Goal: Information Seeking & Learning: Learn about a topic

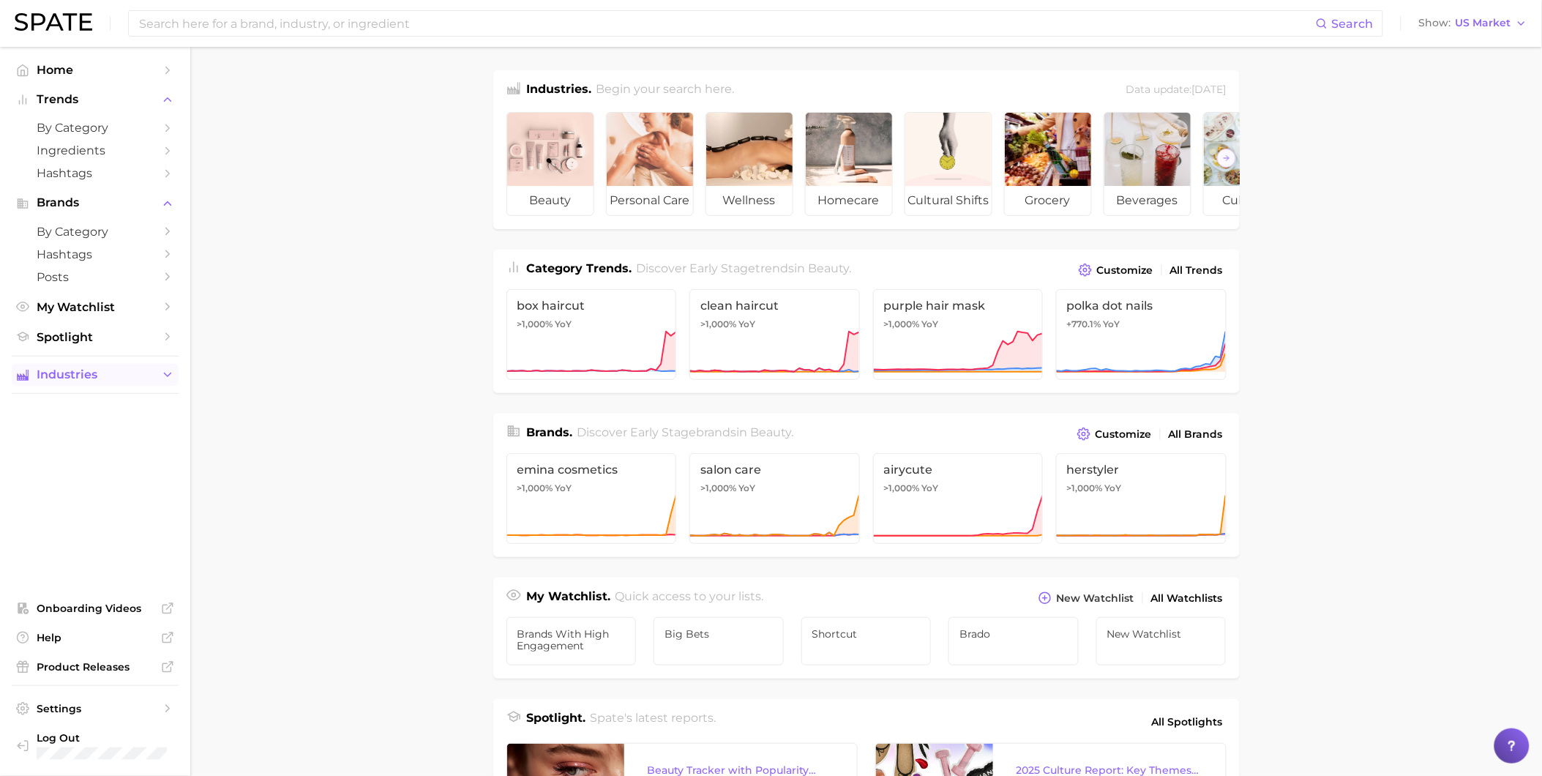
click at [157, 381] on button "Industries" at bounding box center [95, 375] width 167 height 22
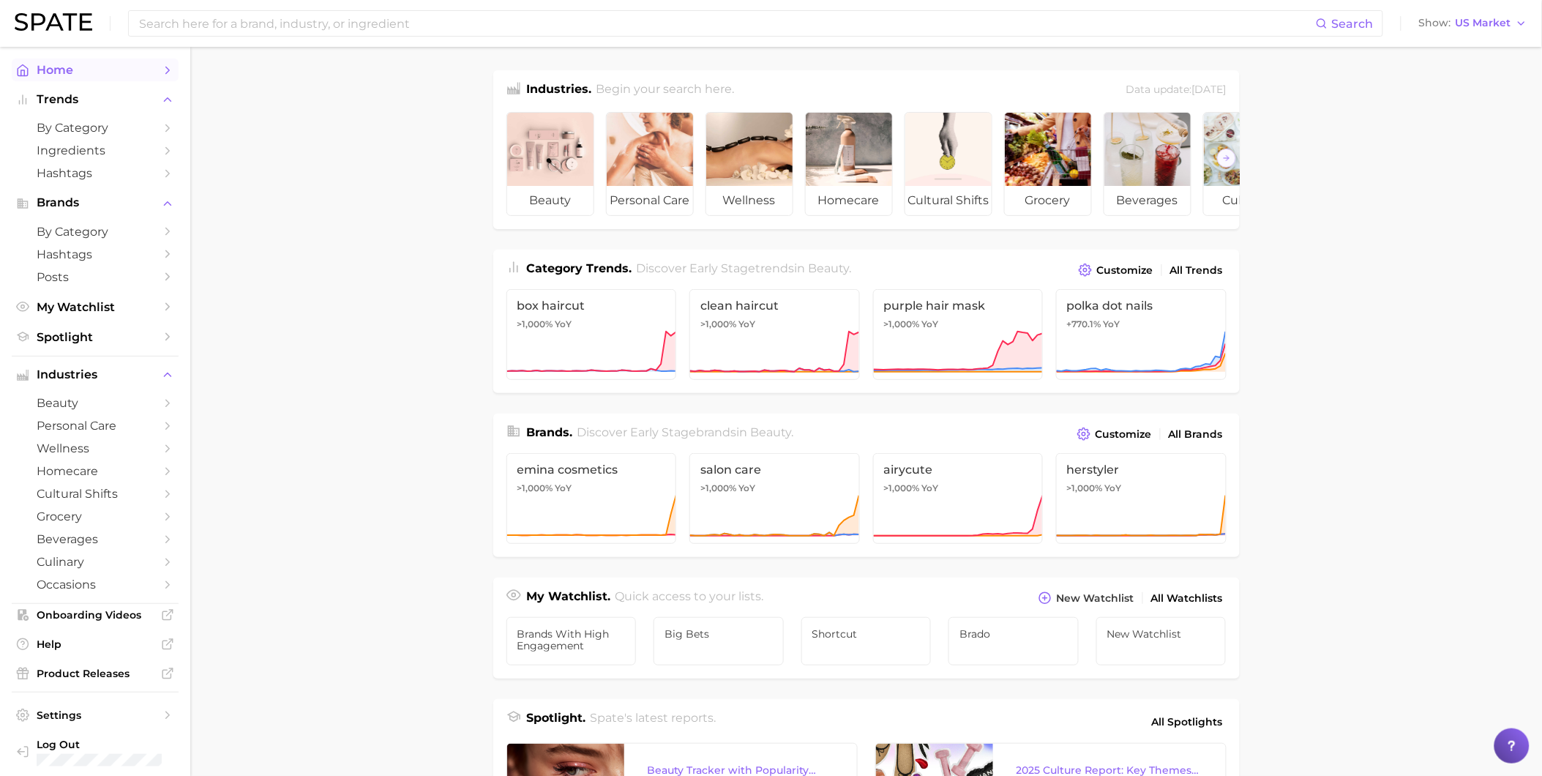
click at [166, 71] on polyline "Sidebar" at bounding box center [168, 70] width 4 height 7
click at [146, 72] on link "Home" at bounding box center [95, 70] width 167 height 23
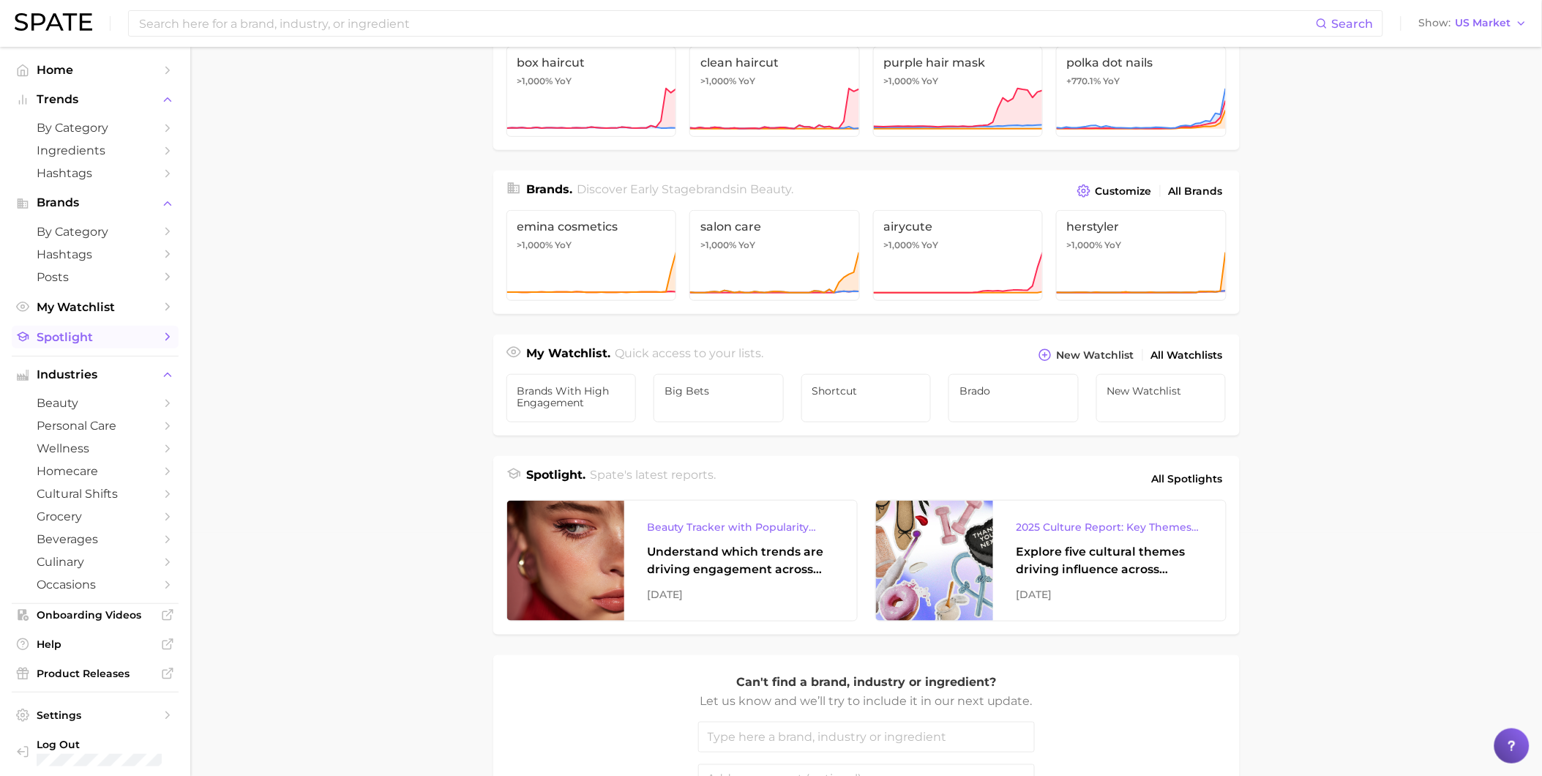
scroll to position [100, 0]
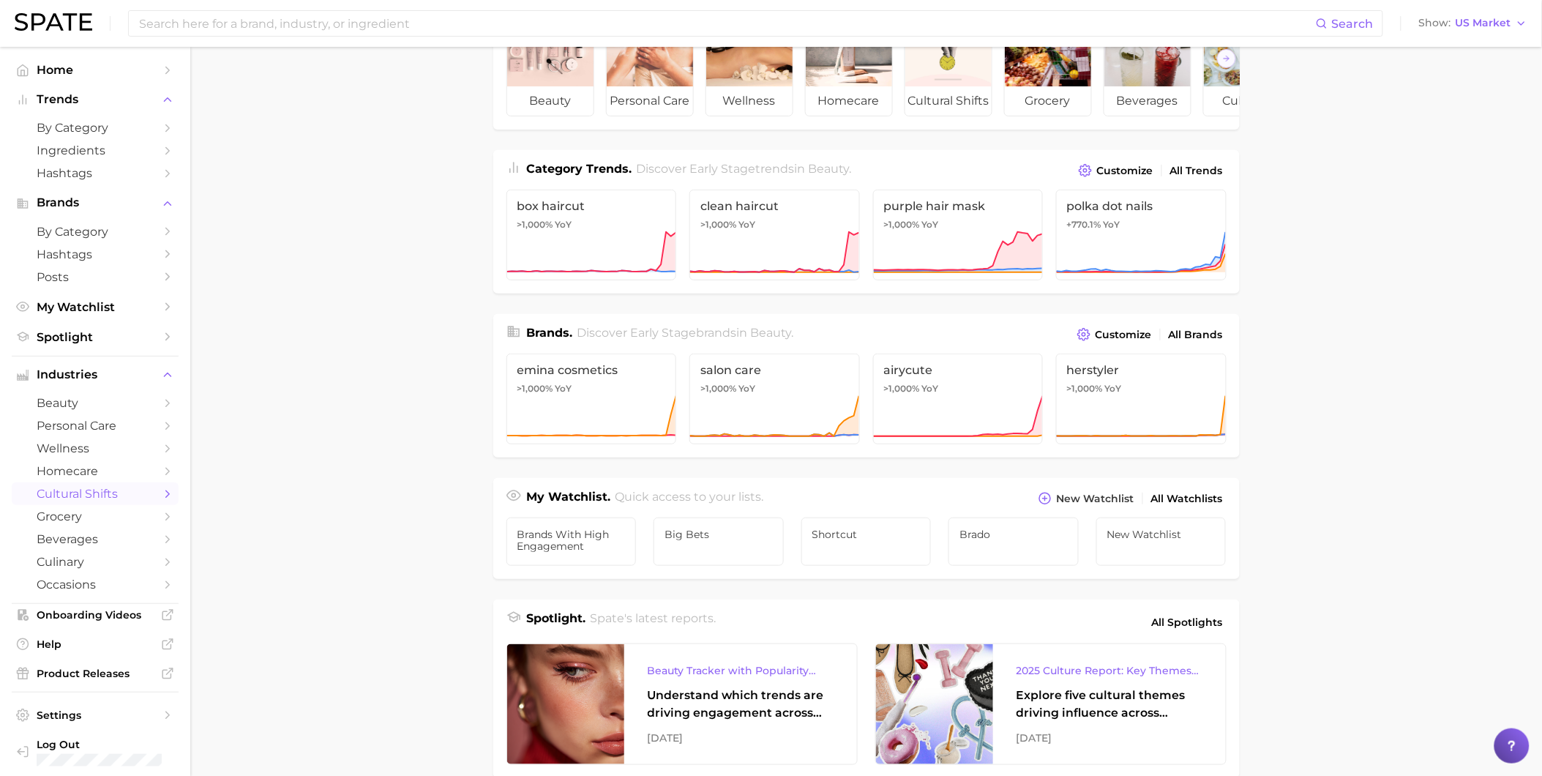
click at [91, 499] on span "cultural shifts" at bounding box center [95, 494] width 117 height 14
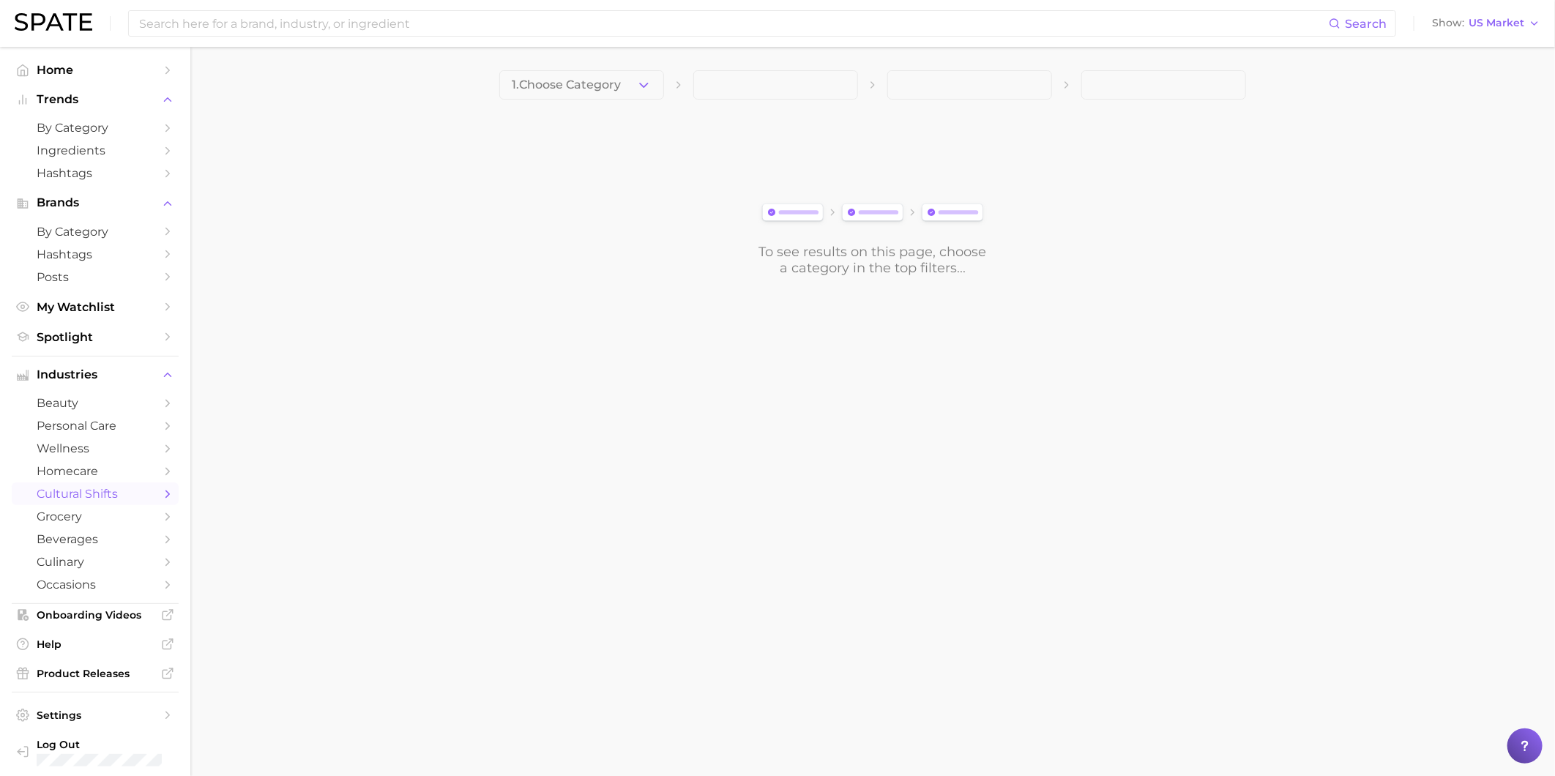
click at [161, 501] on icon "Sidebar" at bounding box center [167, 494] width 13 height 13
click at [630, 83] on button "1. Choose Category" at bounding box center [581, 84] width 165 height 29
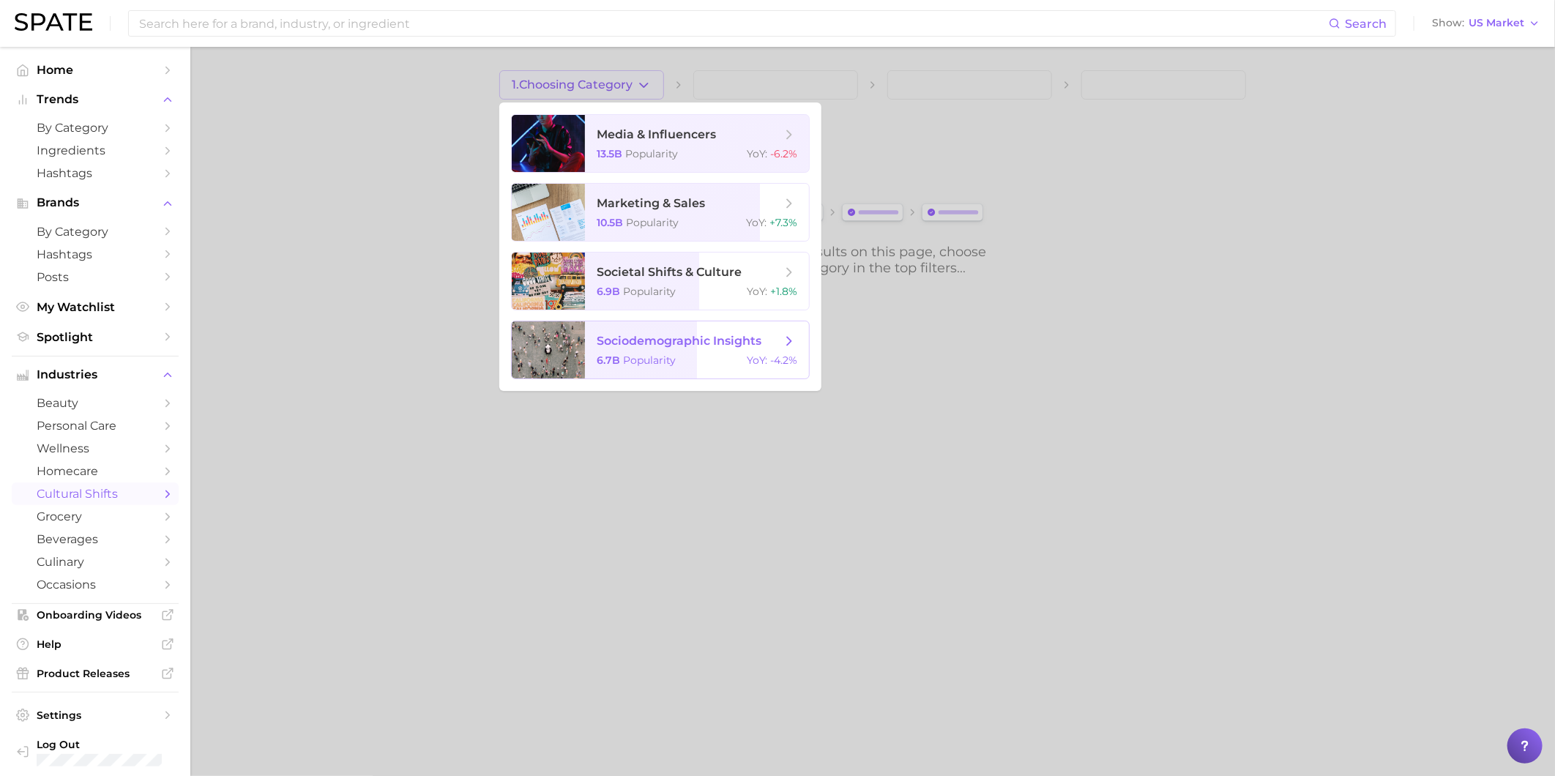
click at [630, 337] on span "sociodemographic insights" at bounding box center [679, 341] width 165 height 14
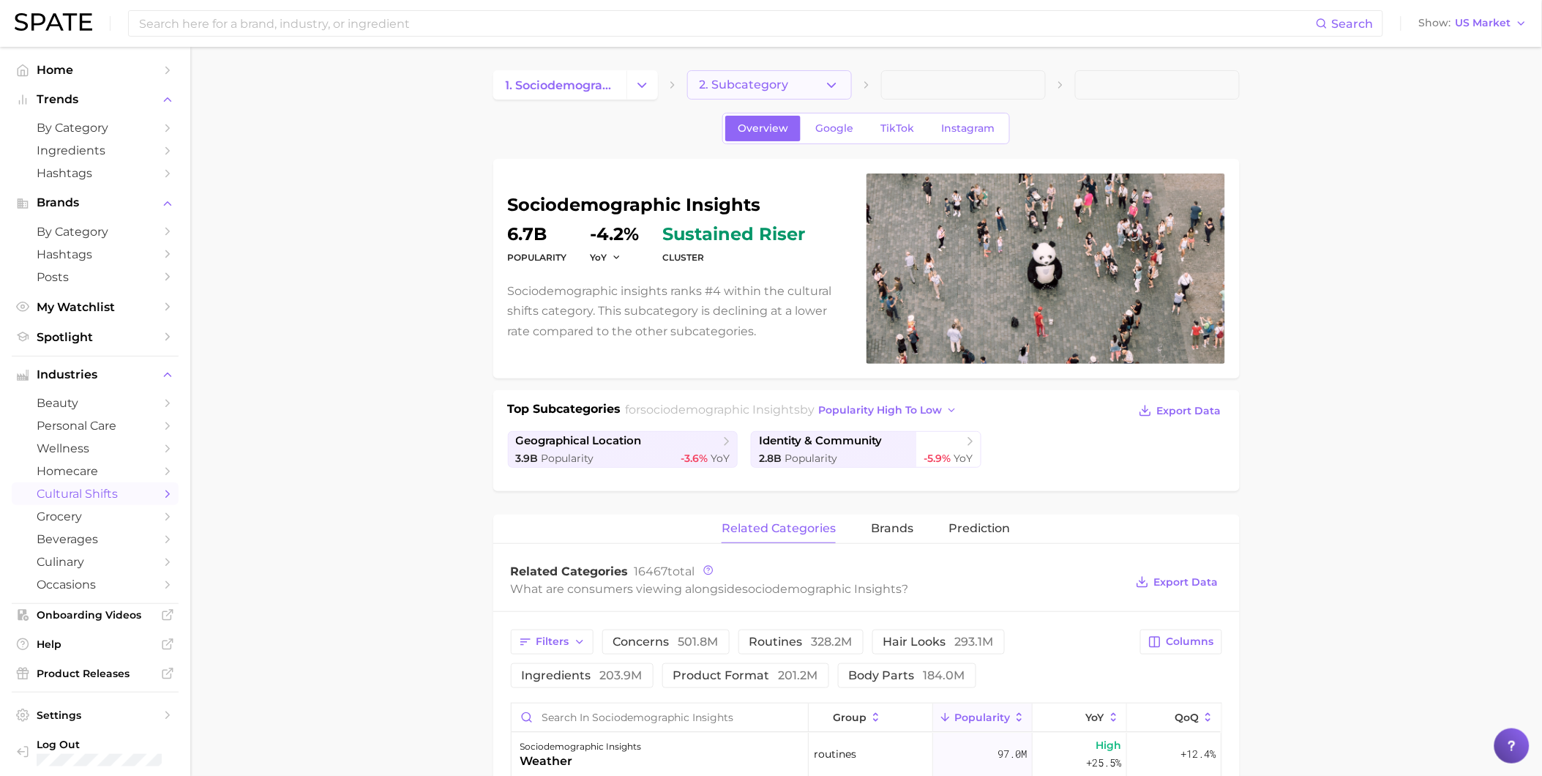
click at [837, 89] on icon "button" at bounding box center [831, 85] width 15 height 15
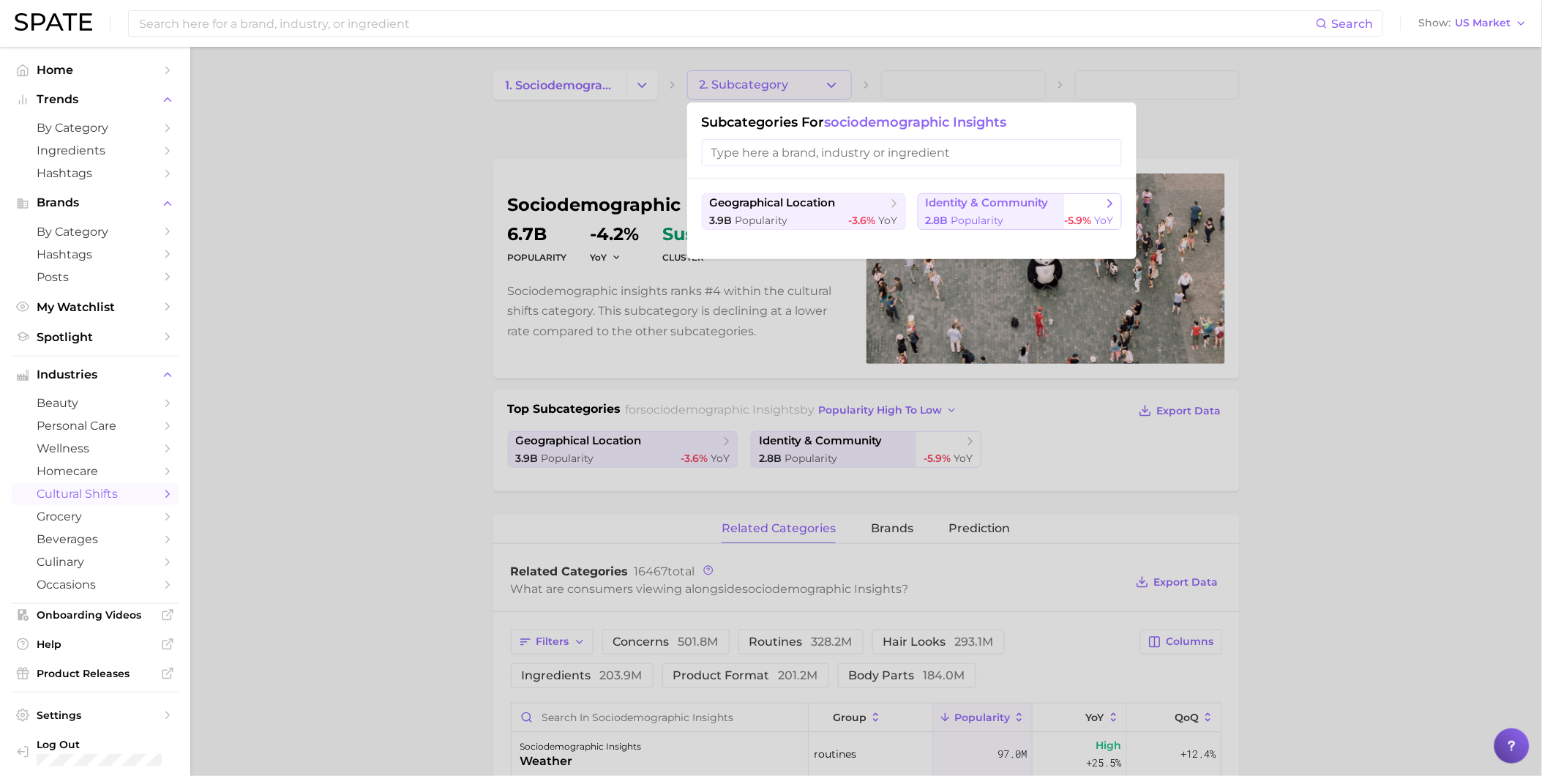
click at [943, 214] on span "2.8b Popularity" at bounding box center [965, 221] width 78 height 14
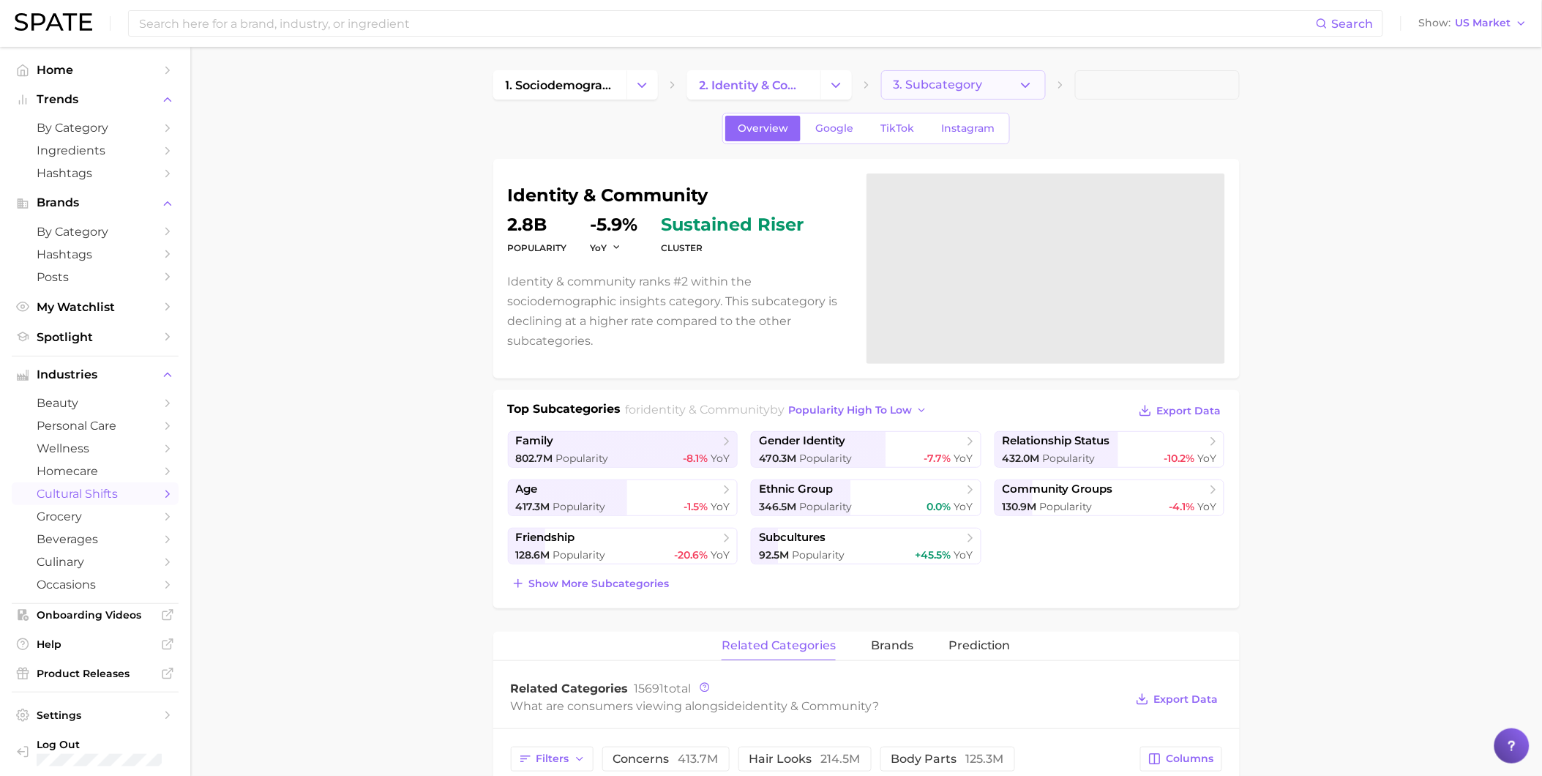
click at [1023, 86] on icon "button" at bounding box center [1025, 85] width 15 height 15
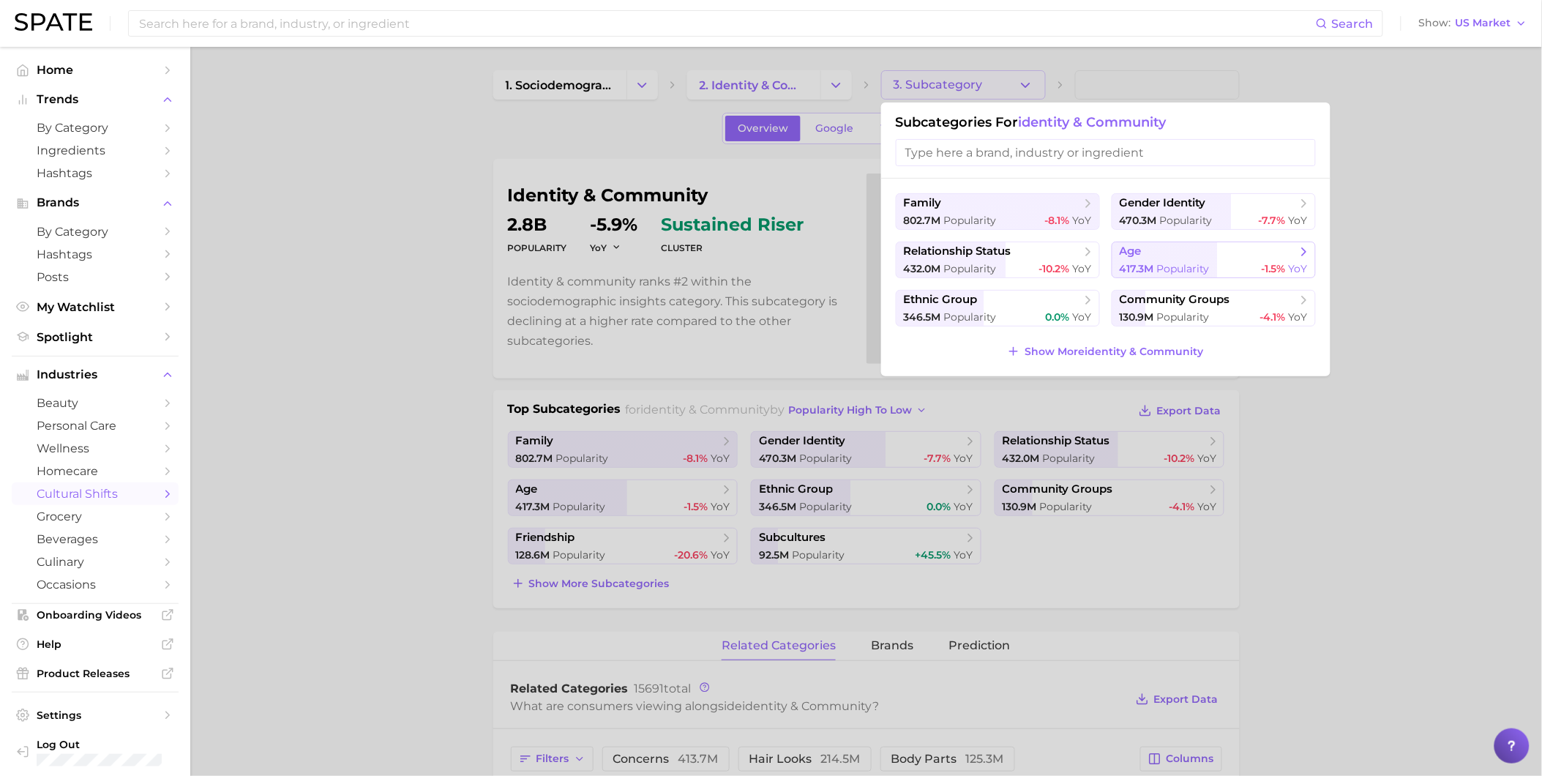
click at [1127, 266] on span "417.3m" at bounding box center [1137, 268] width 34 height 13
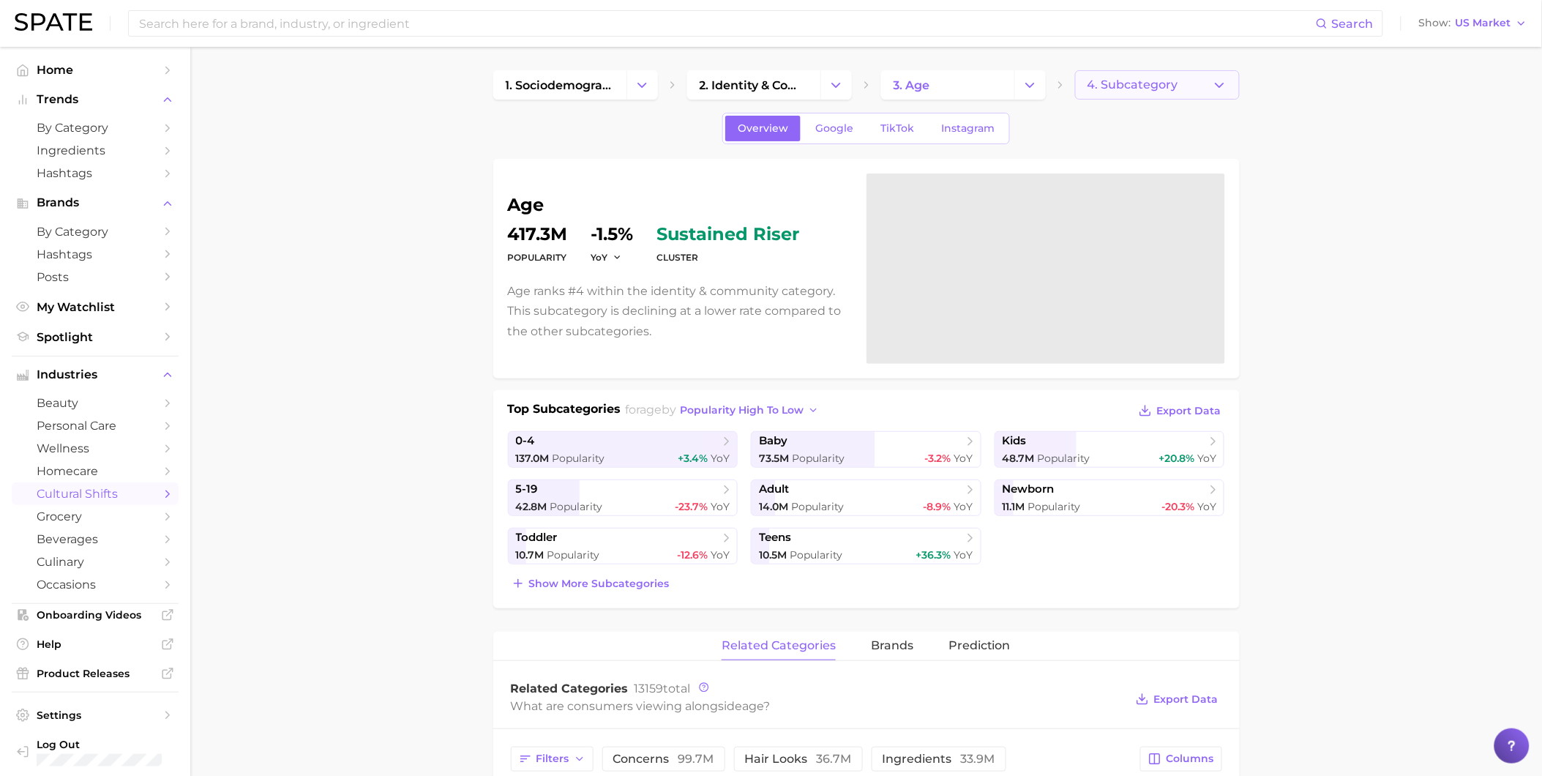
click at [1219, 92] on button "4. Subcategory" at bounding box center [1157, 84] width 165 height 29
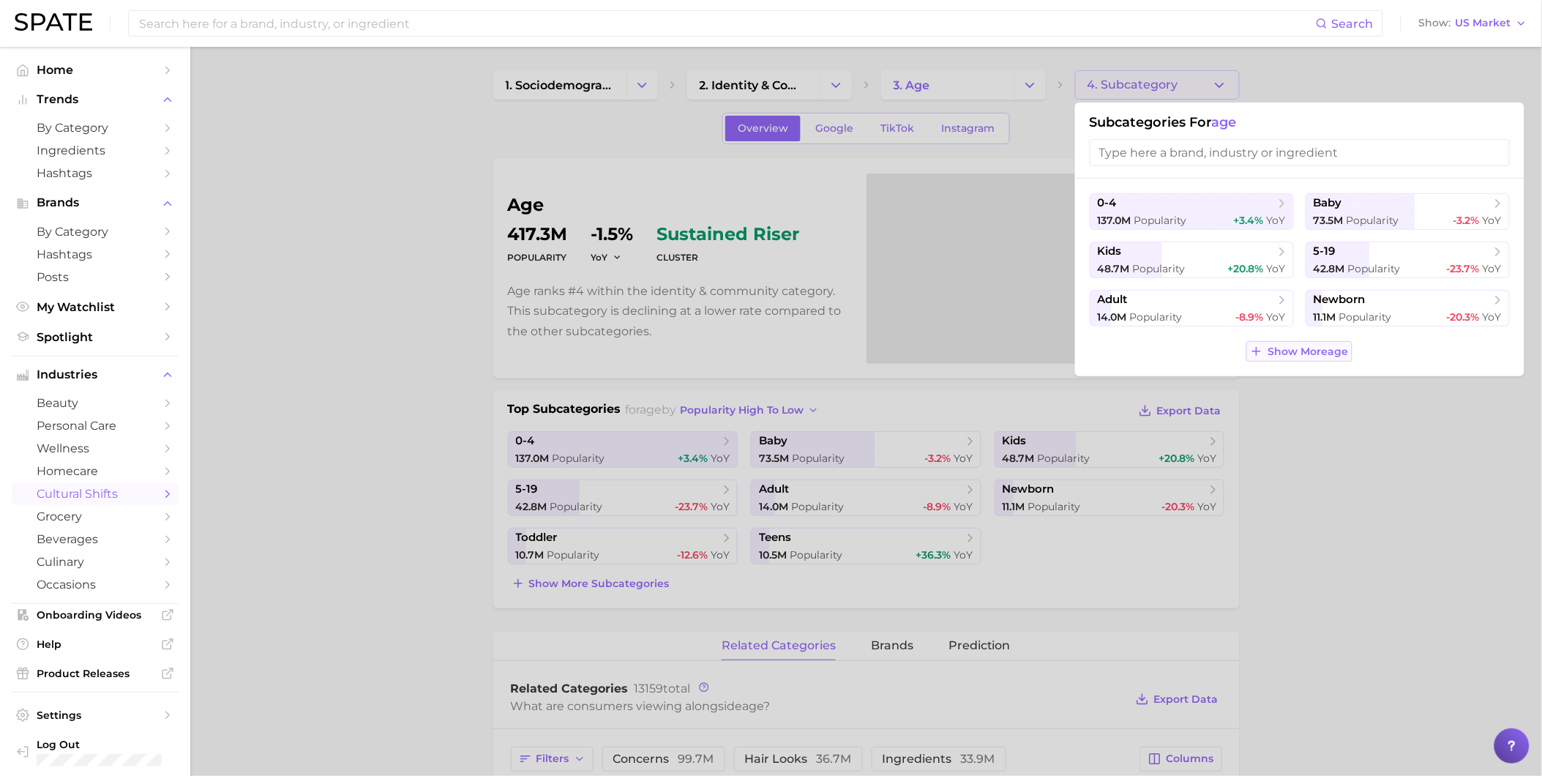
click at [1326, 351] on span "Show More age" at bounding box center [1309, 352] width 81 height 12
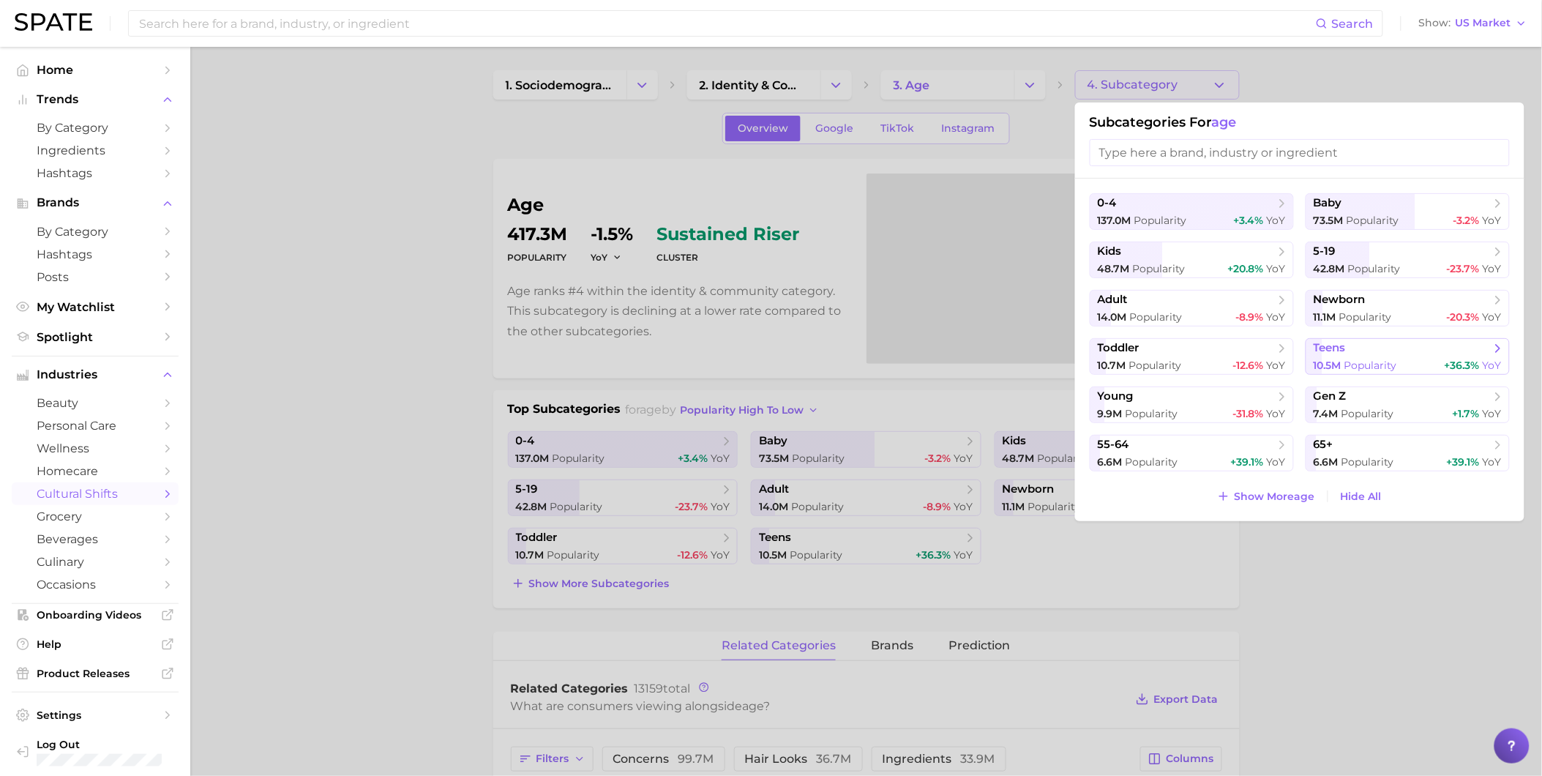
click at [1356, 353] on span "teens" at bounding box center [1403, 348] width 178 height 15
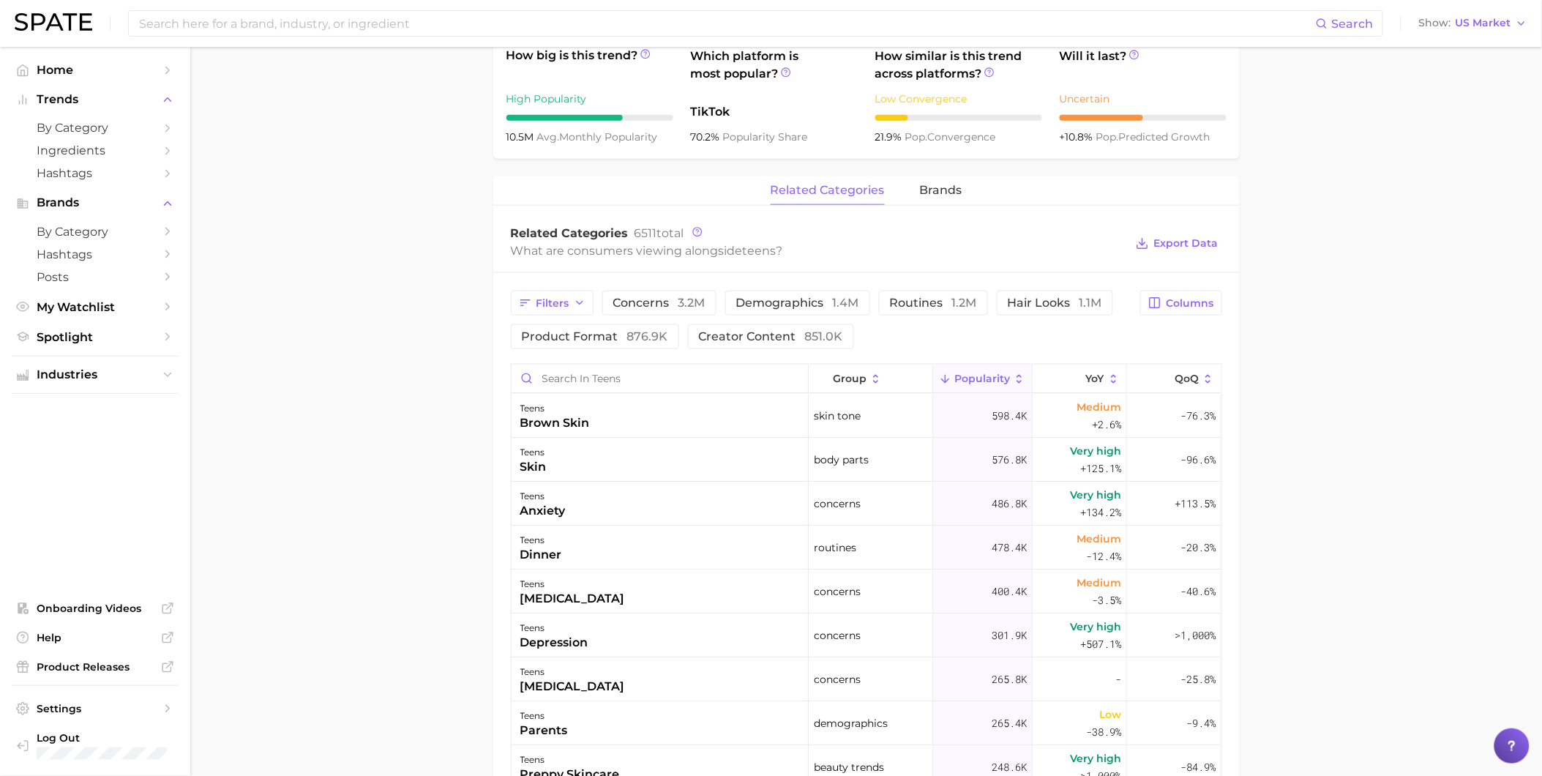
scroll to position [569, 0]
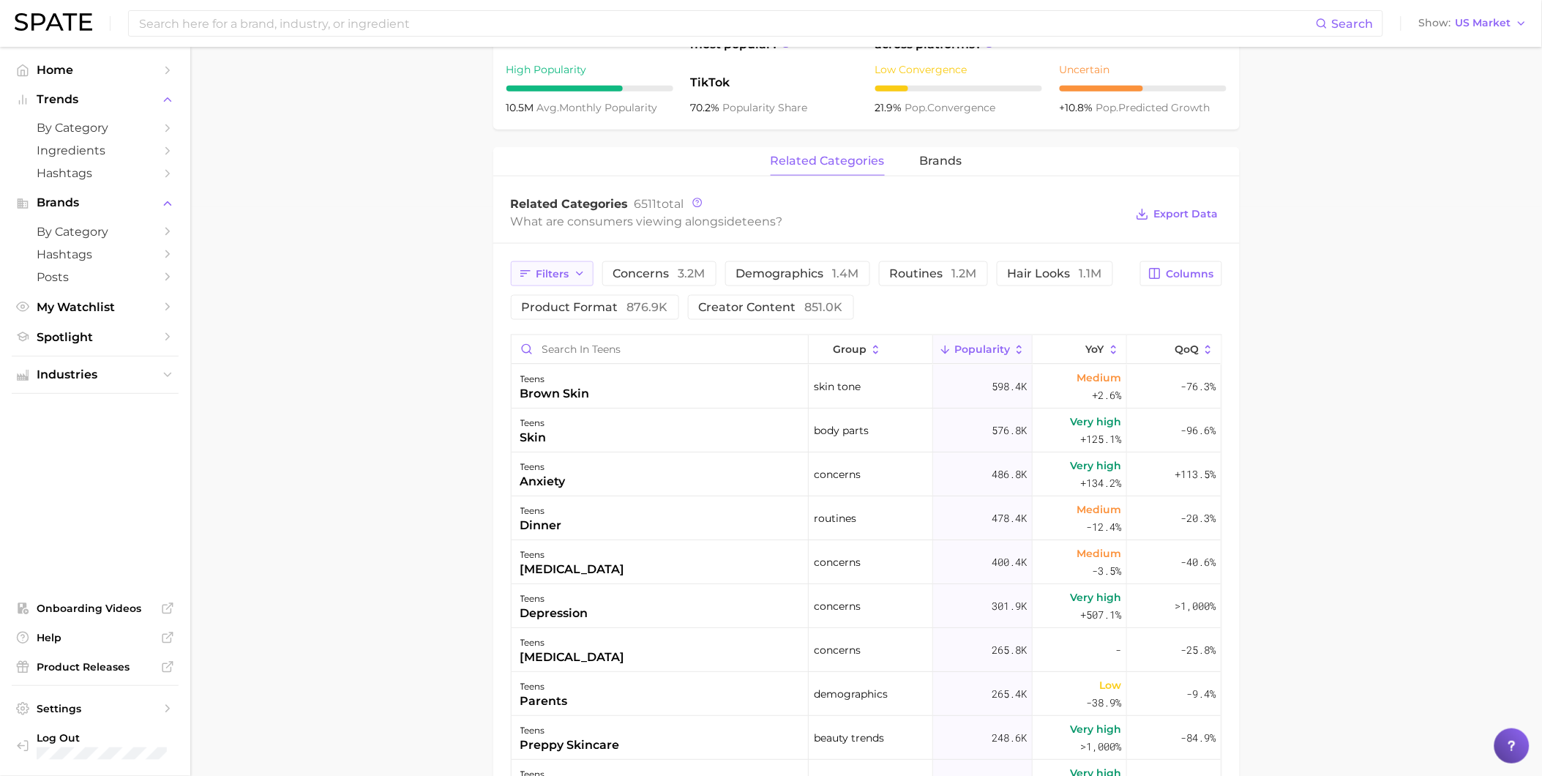
click at [556, 276] on span "Filters" at bounding box center [553, 274] width 33 height 12
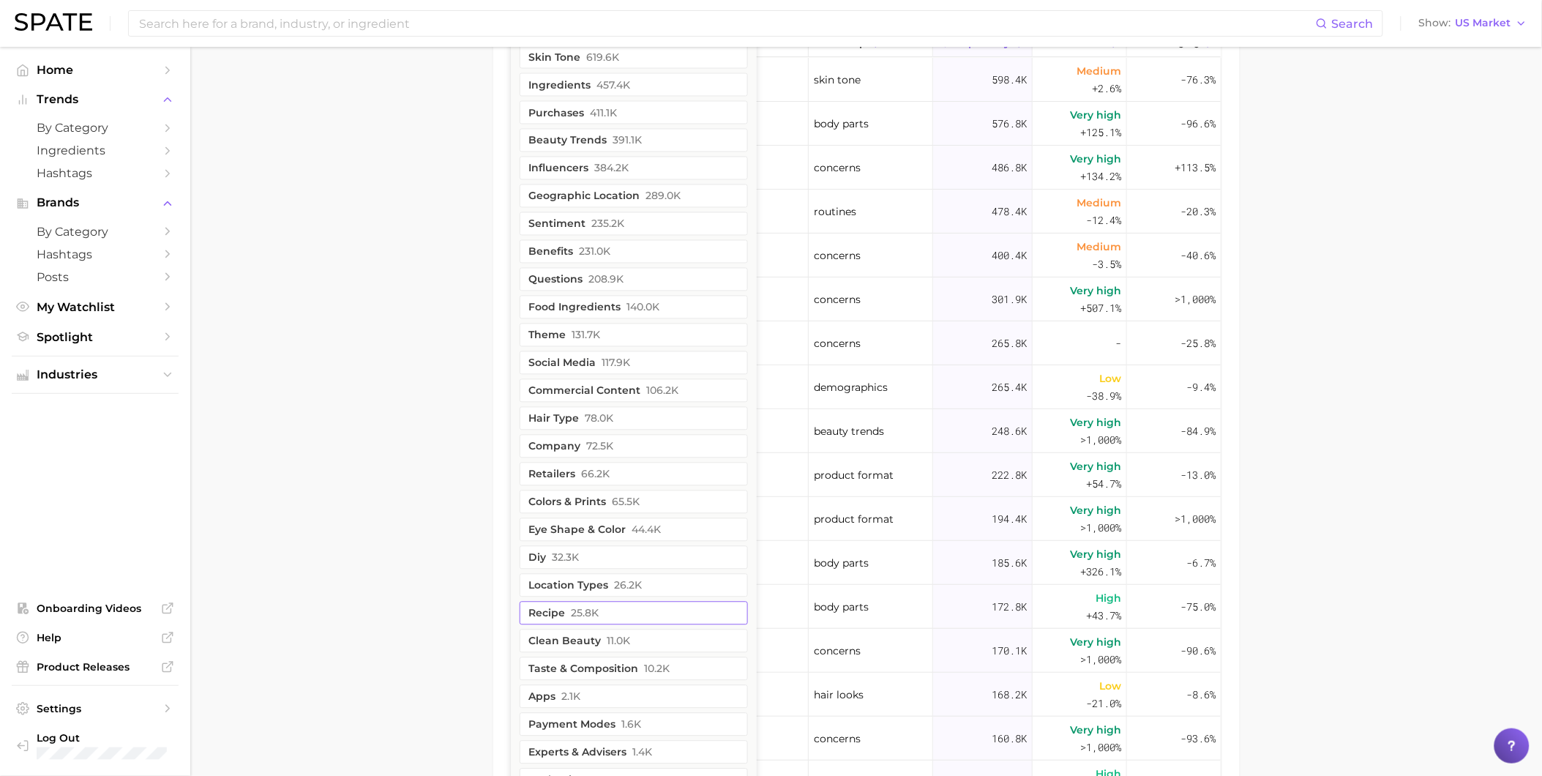
scroll to position [687, 0]
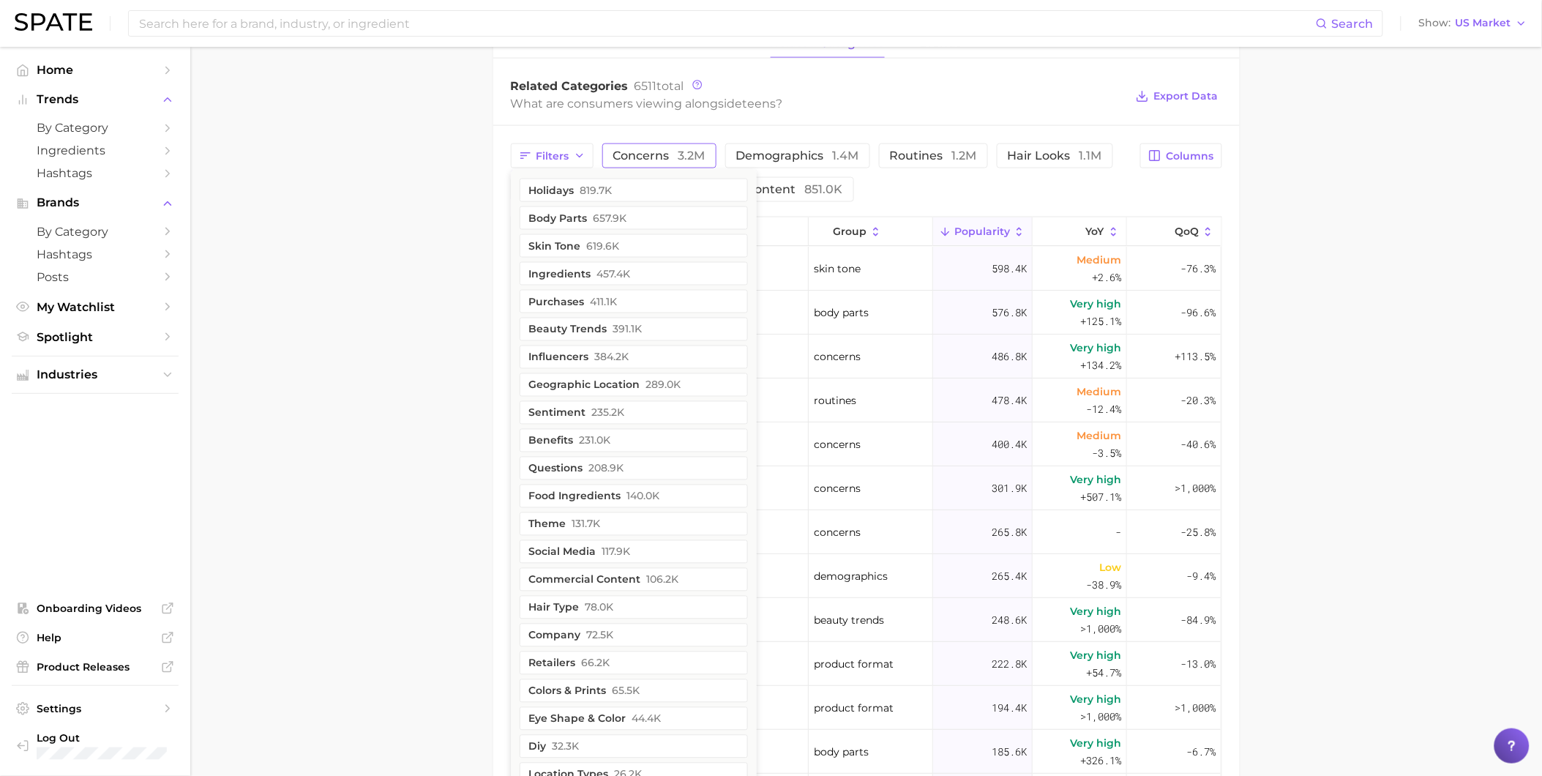
click at [635, 162] on span "concerns 3.2m" at bounding box center [659, 156] width 92 height 12
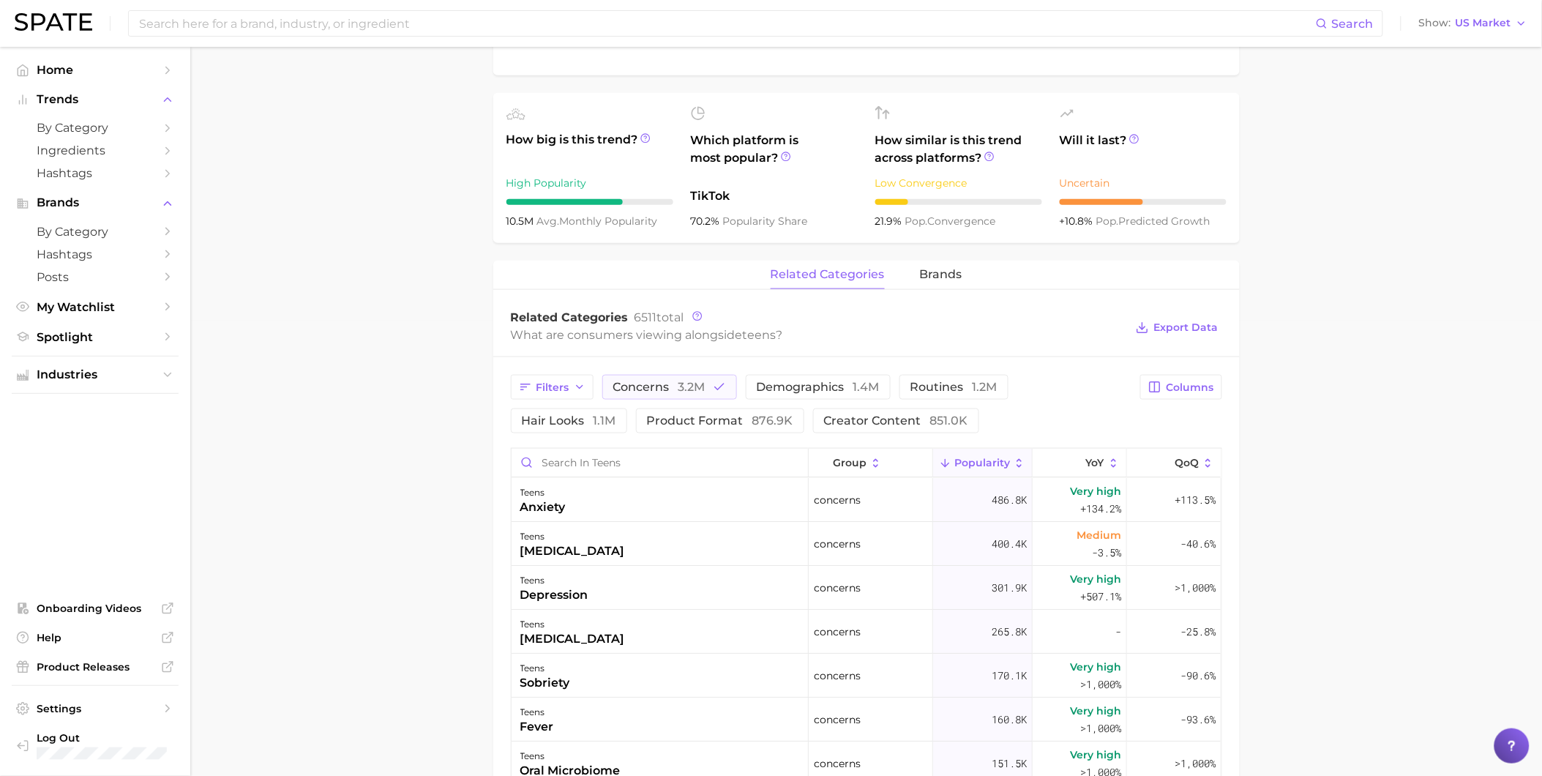
scroll to position [426, 0]
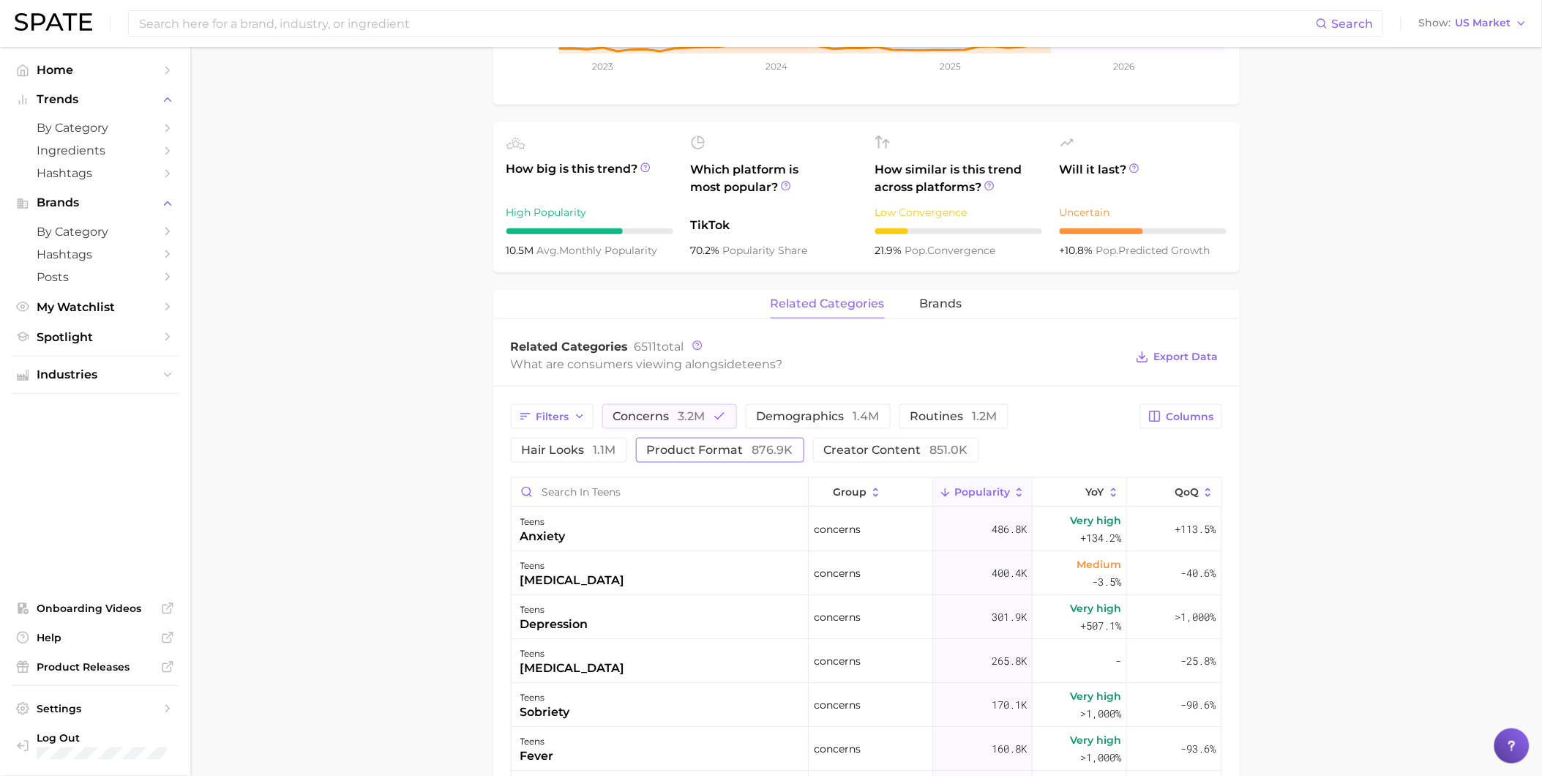
click at [643, 454] on button "product format 876.9k" at bounding box center [720, 450] width 168 height 25
click at [668, 419] on span "concerns 3.2m" at bounding box center [659, 417] width 92 height 12
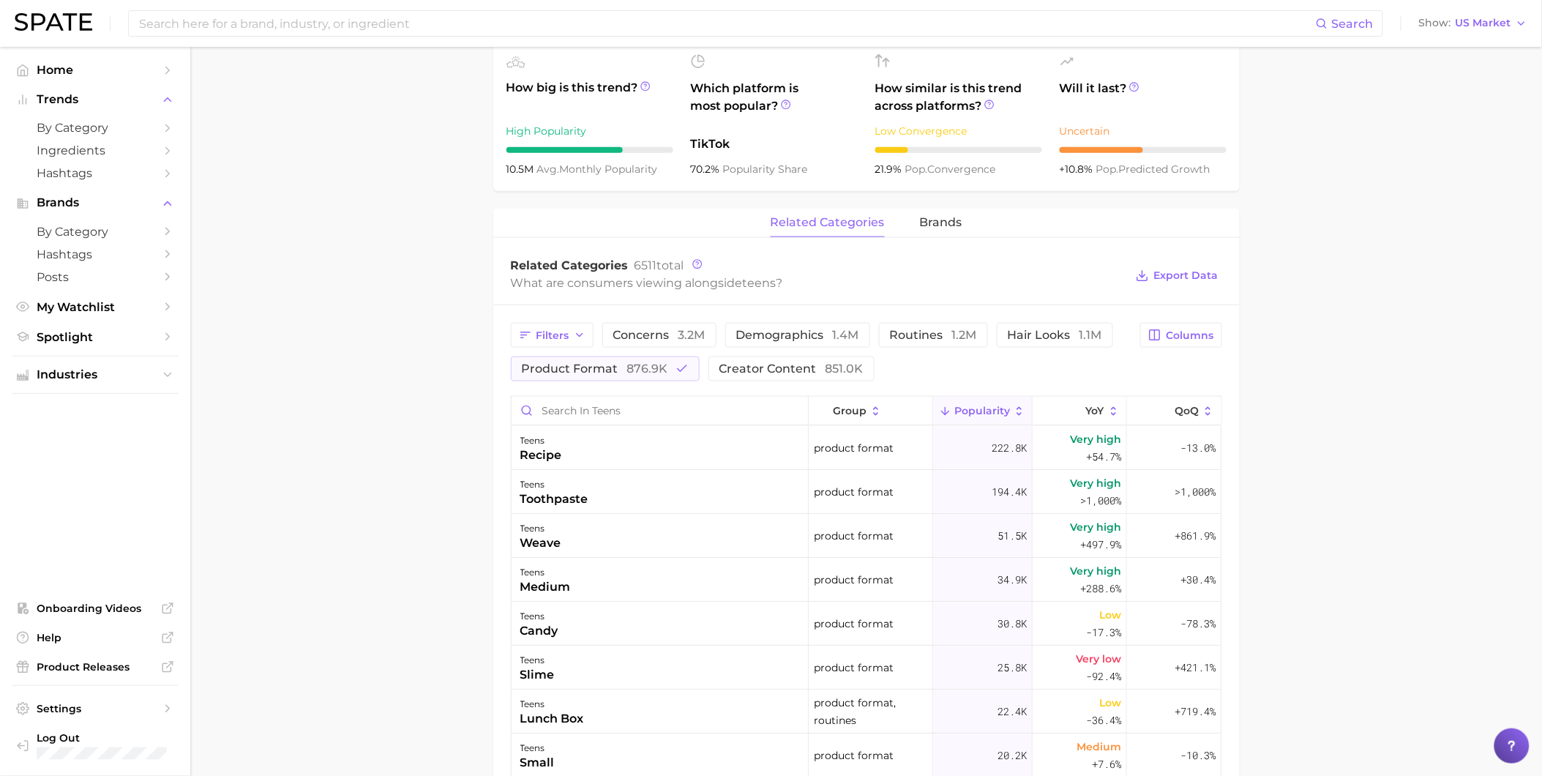
scroll to position [589, 0]
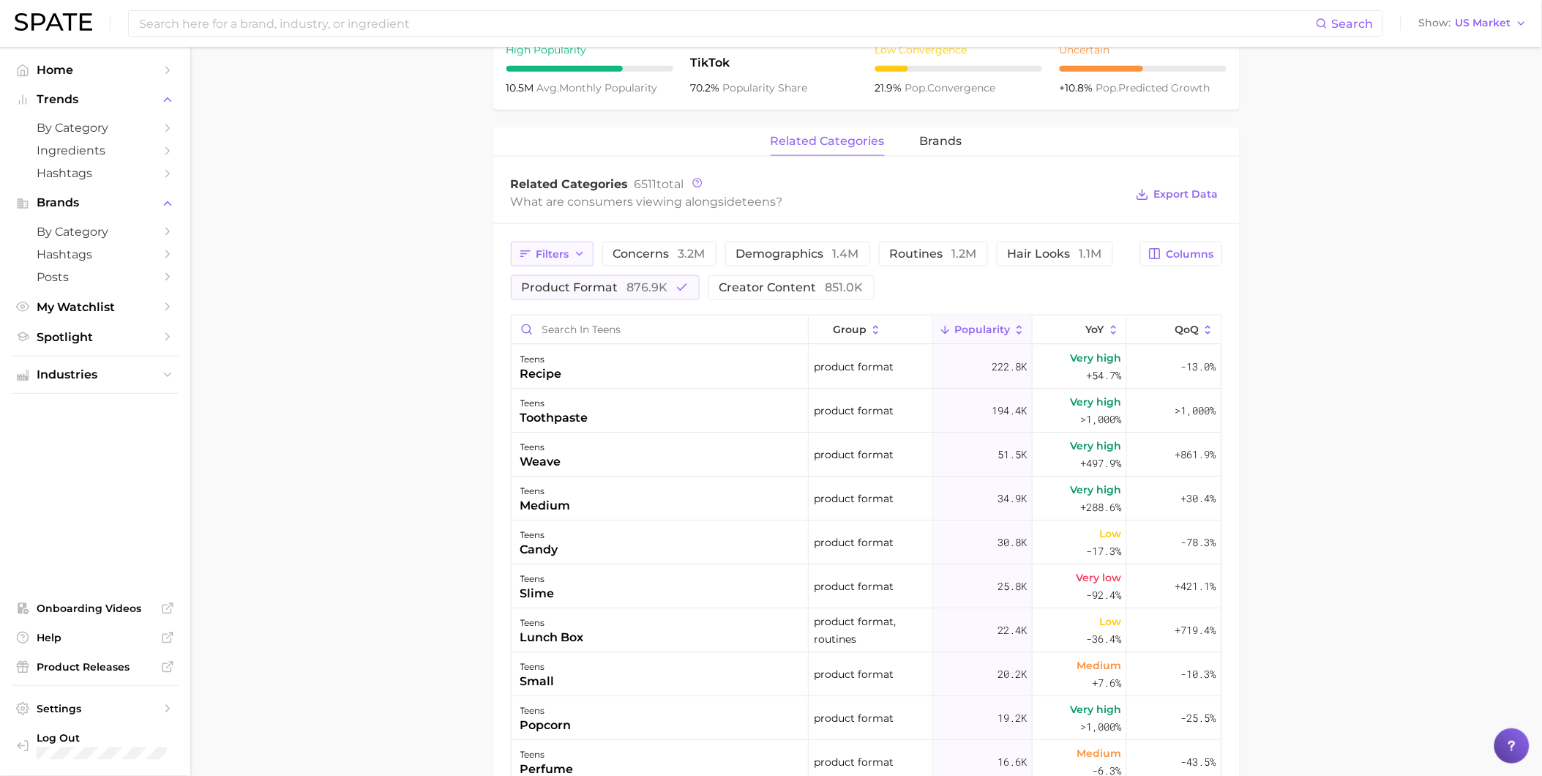
click at [560, 259] on span "Filters" at bounding box center [553, 254] width 33 height 12
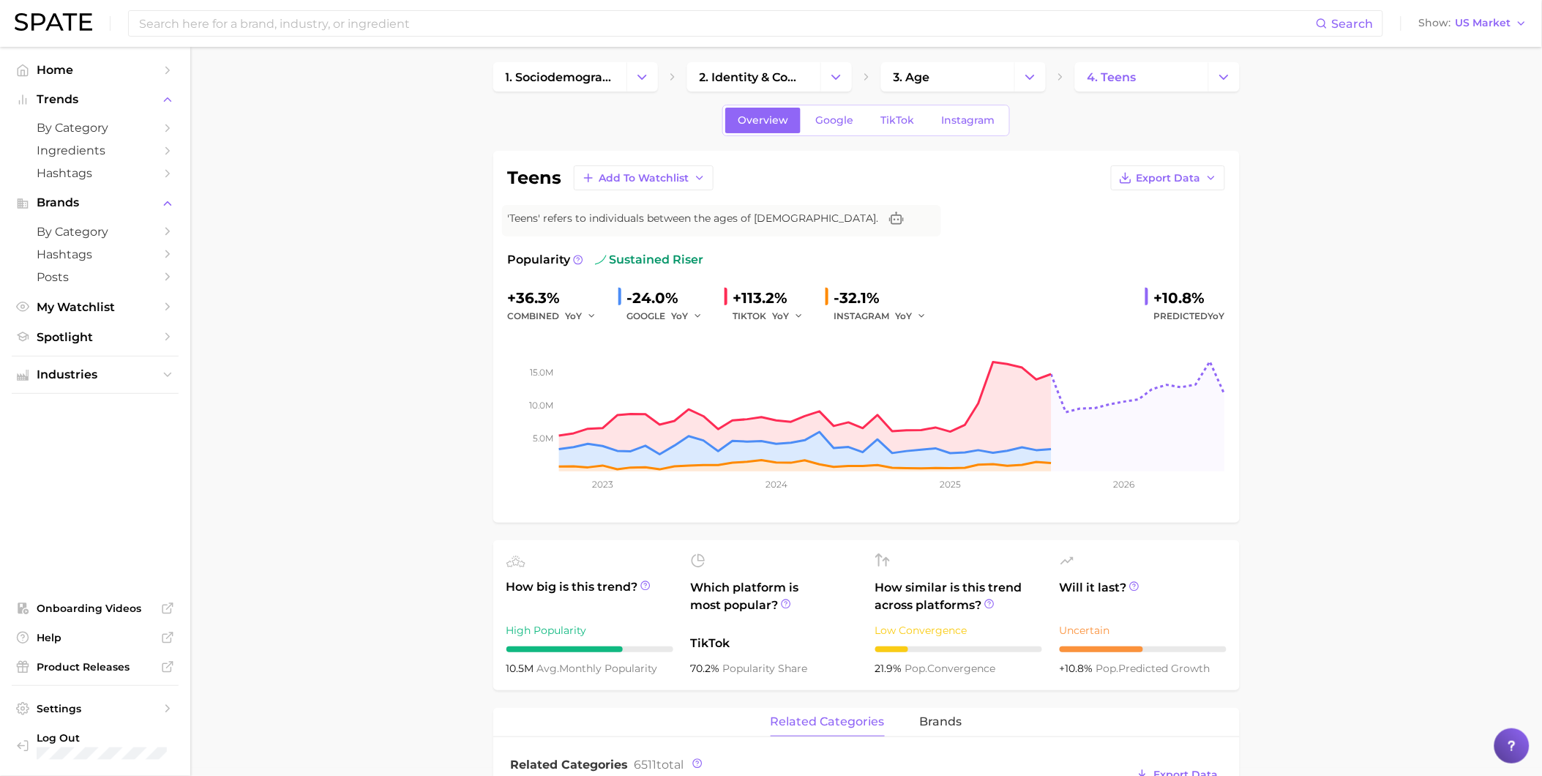
scroll to position [0, 0]
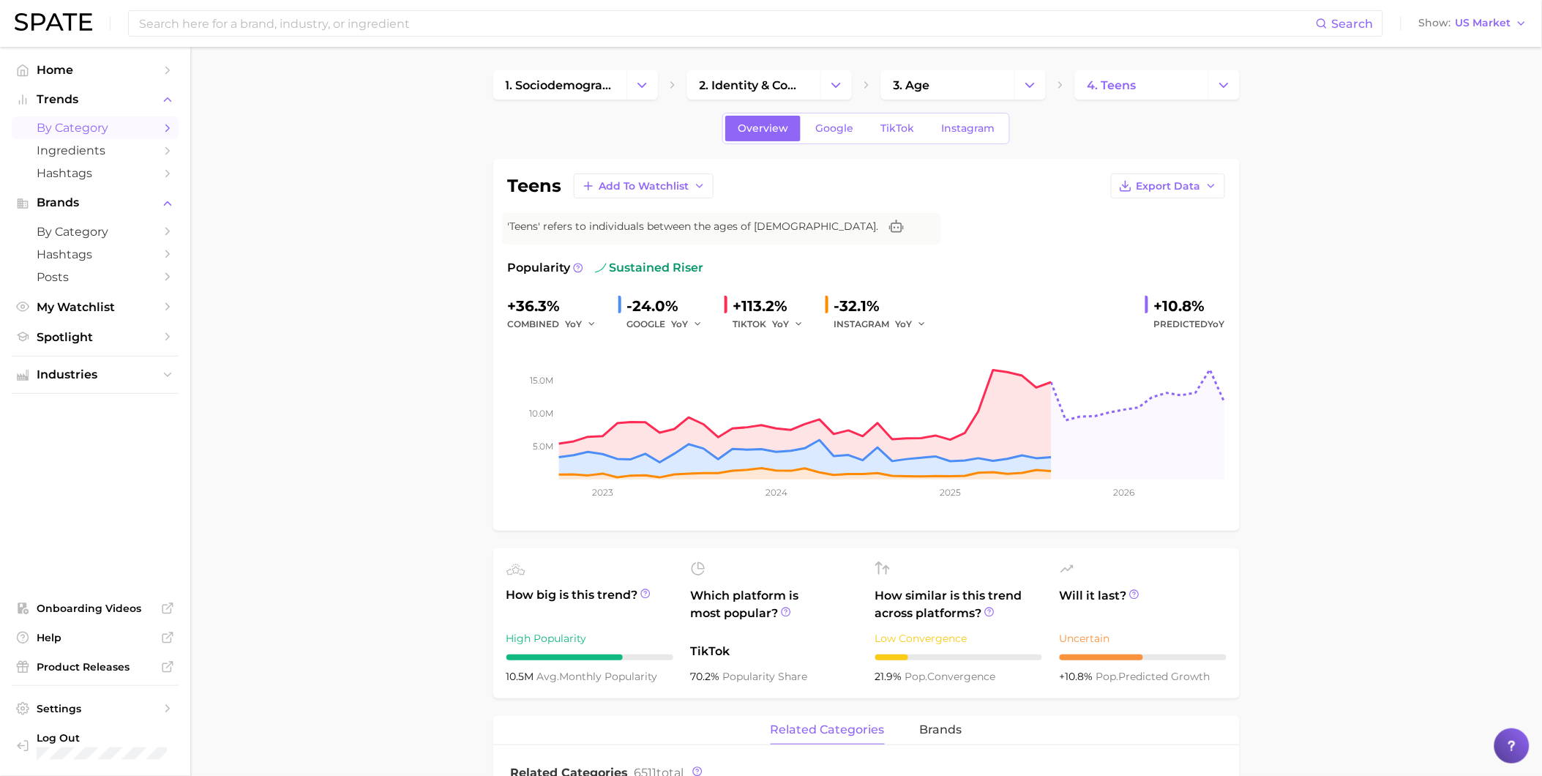
click at [159, 133] on link "by Category" at bounding box center [95, 127] width 167 height 23
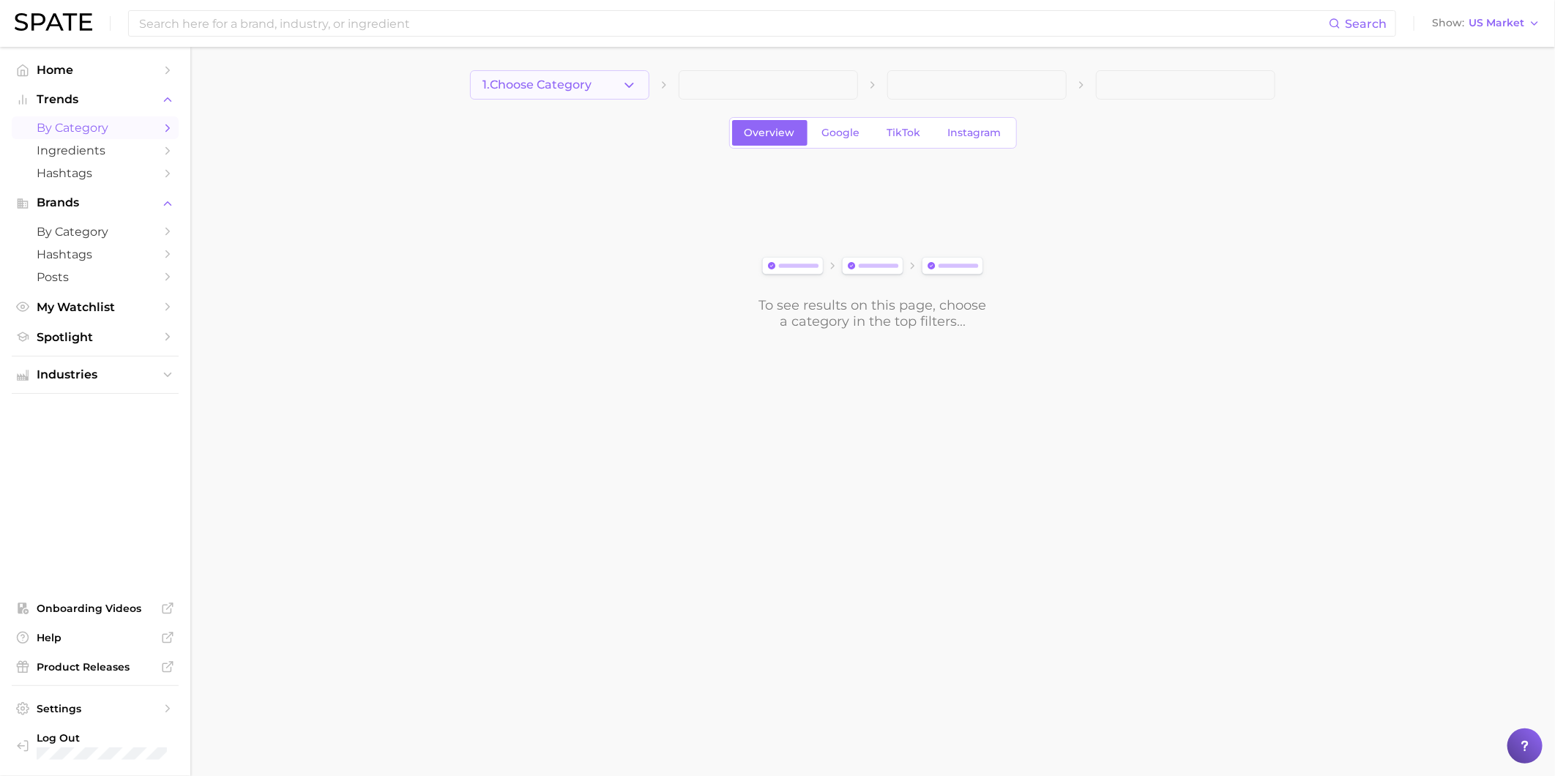
click at [522, 90] on span "1. Choose Category" at bounding box center [536, 84] width 109 height 13
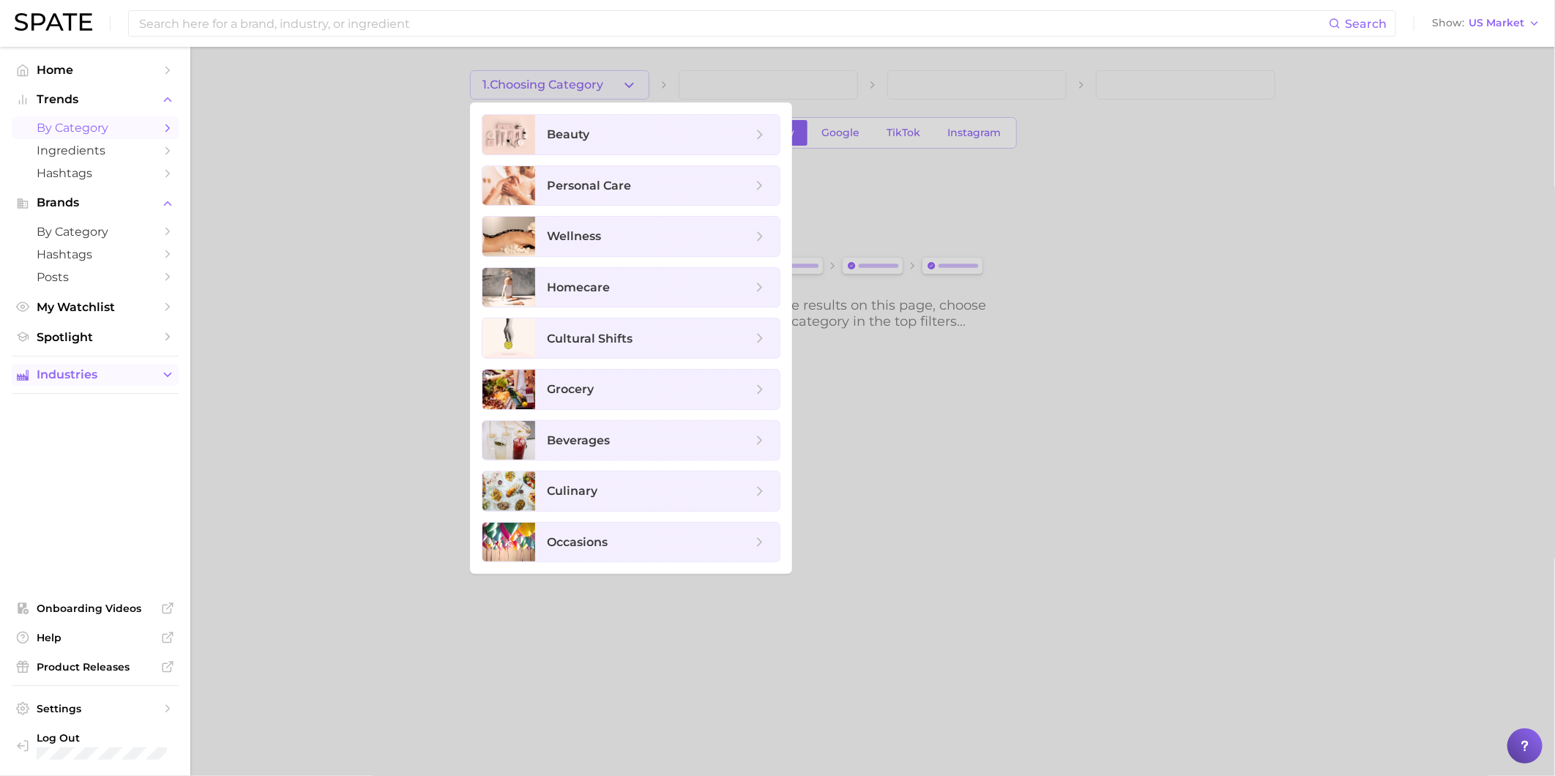
click at [169, 381] on icon "Sidebar" at bounding box center [167, 374] width 13 height 13
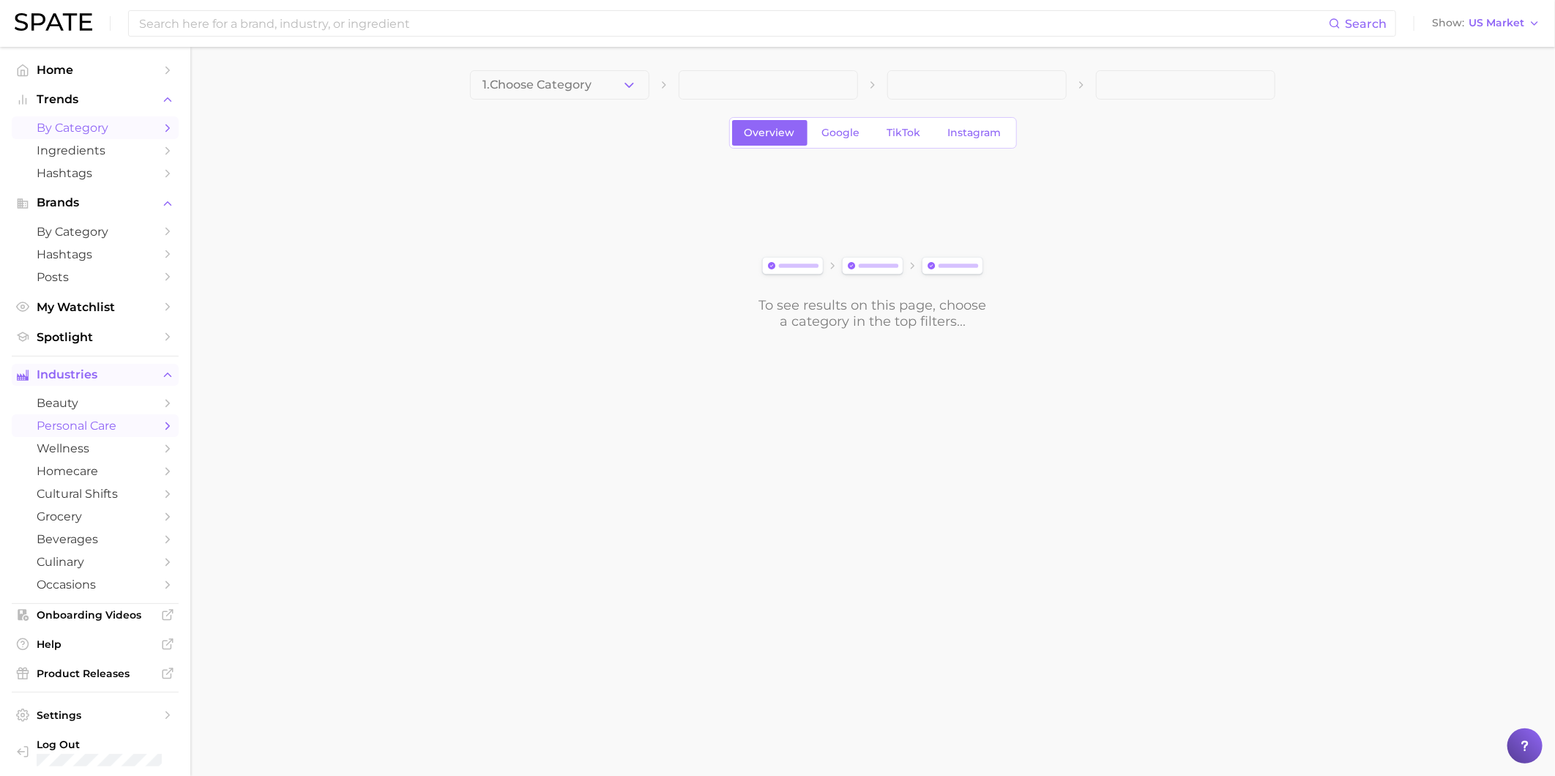
click at [124, 437] on link "personal care" at bounding box center [95, 425] width 167 height 23
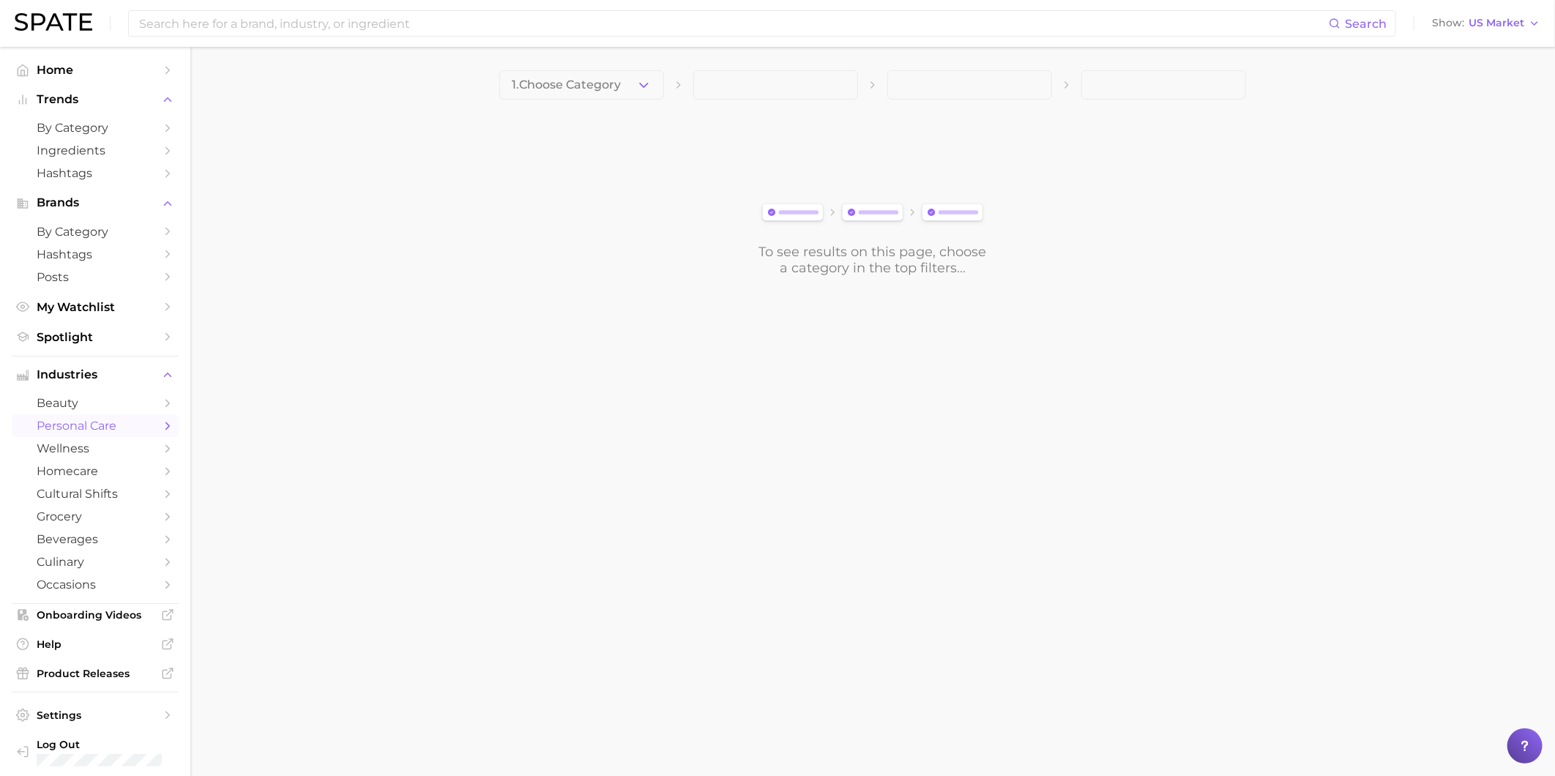
click at [586, 89] on span "1. Choose Category" at bounding box center [566, 84] width 109 height 13
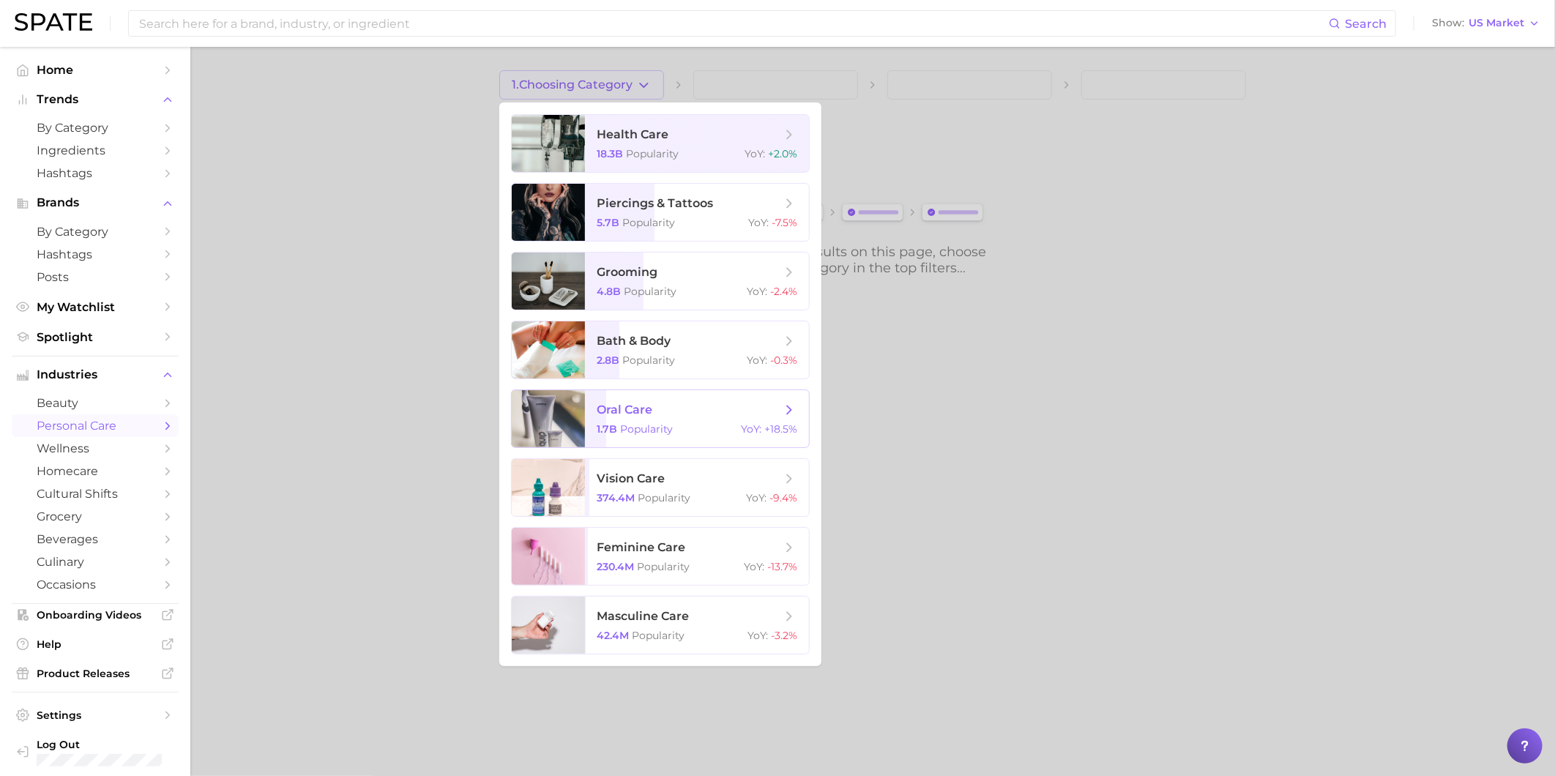
click at [641, 416] on span "oral care" at bounding box center [625, 410] width 56 height 14
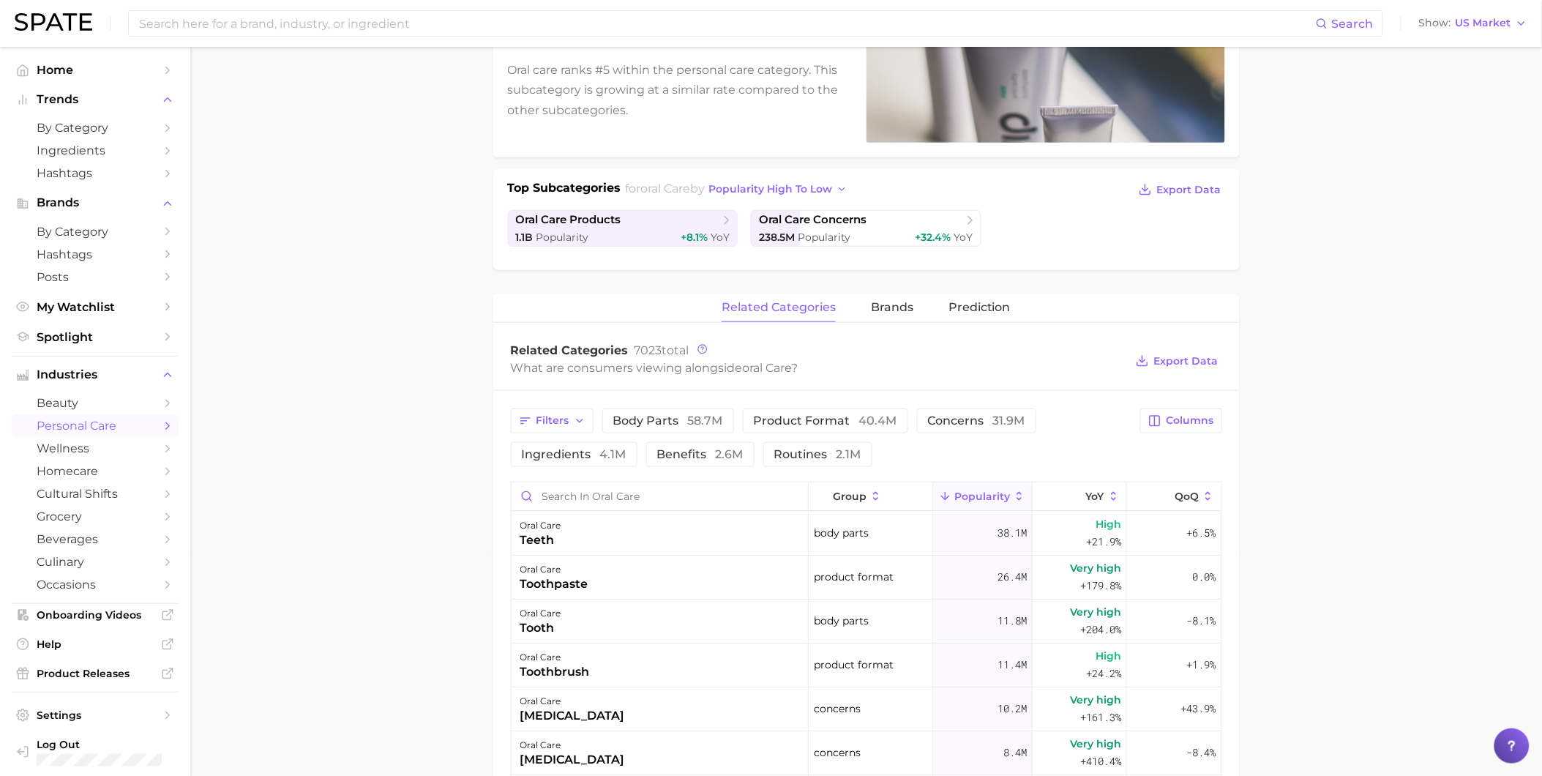
scroll to position [244, 0]
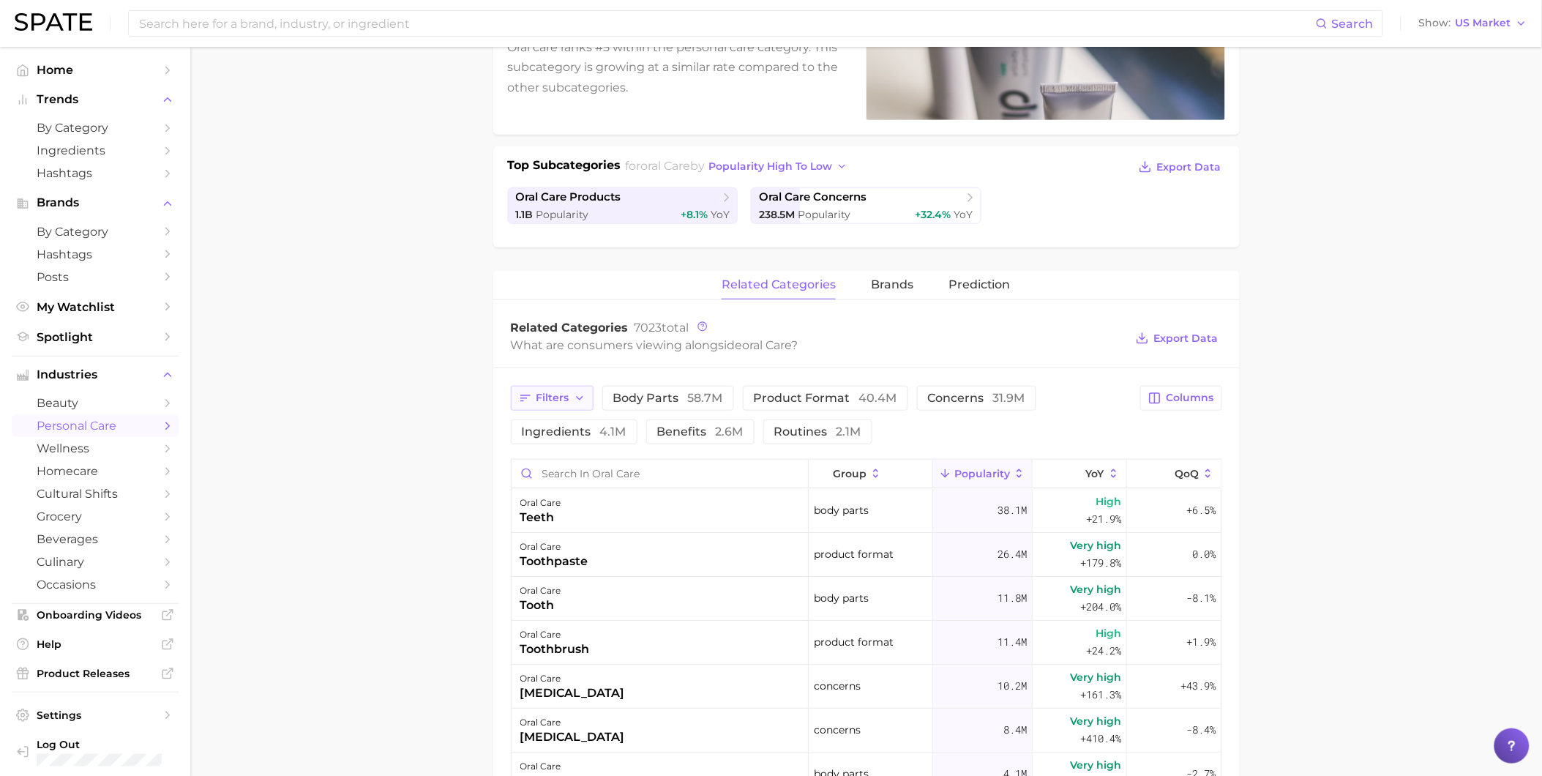
click at [554, 398] on span "Filters" at bounding box center [553, 398] width 33 height 12
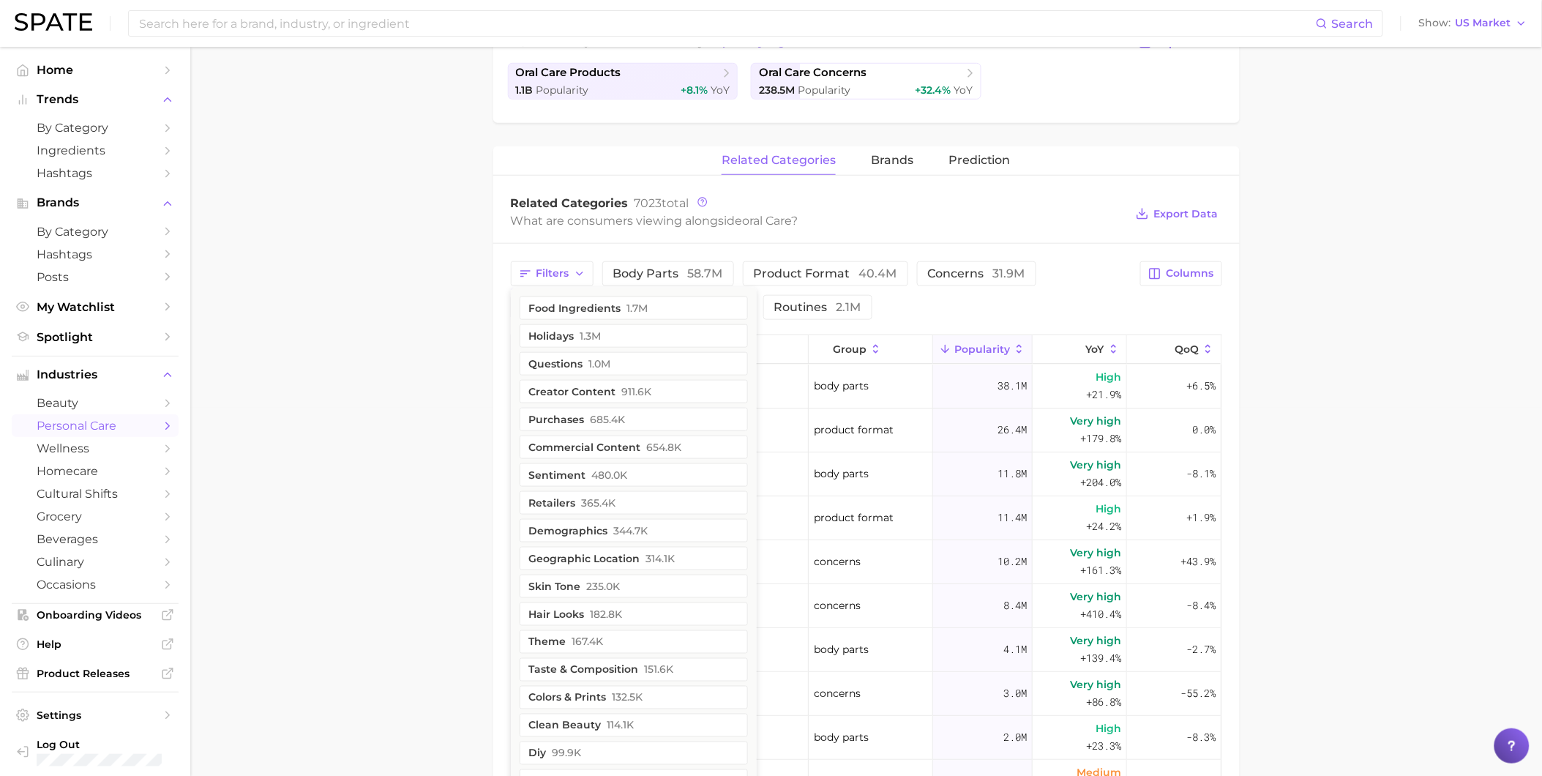
scroll to position [406, 0]
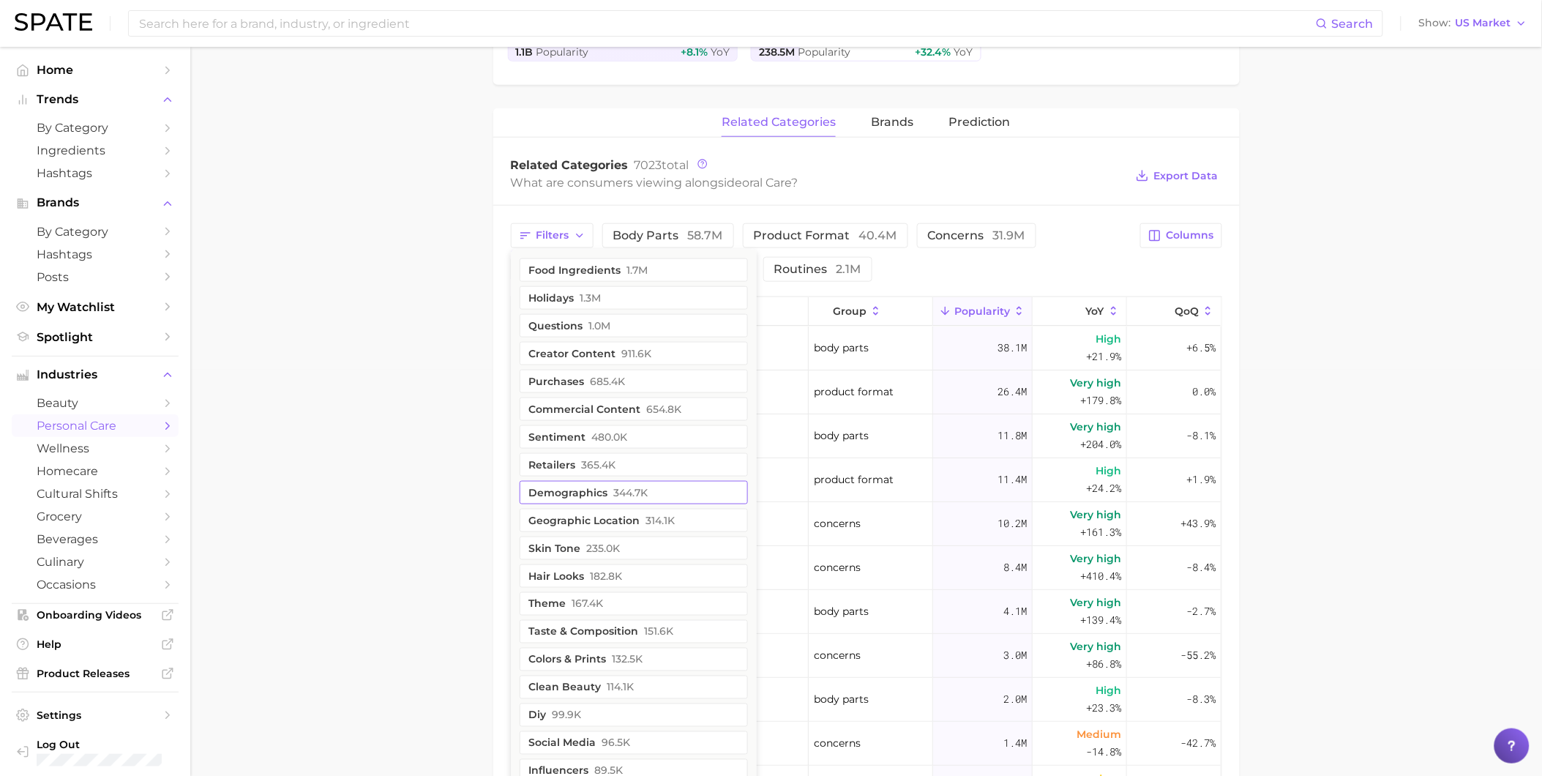
click at [548, 498] on button "demographics 344.7k" at bounding box center [634, 492] width 228 height 23
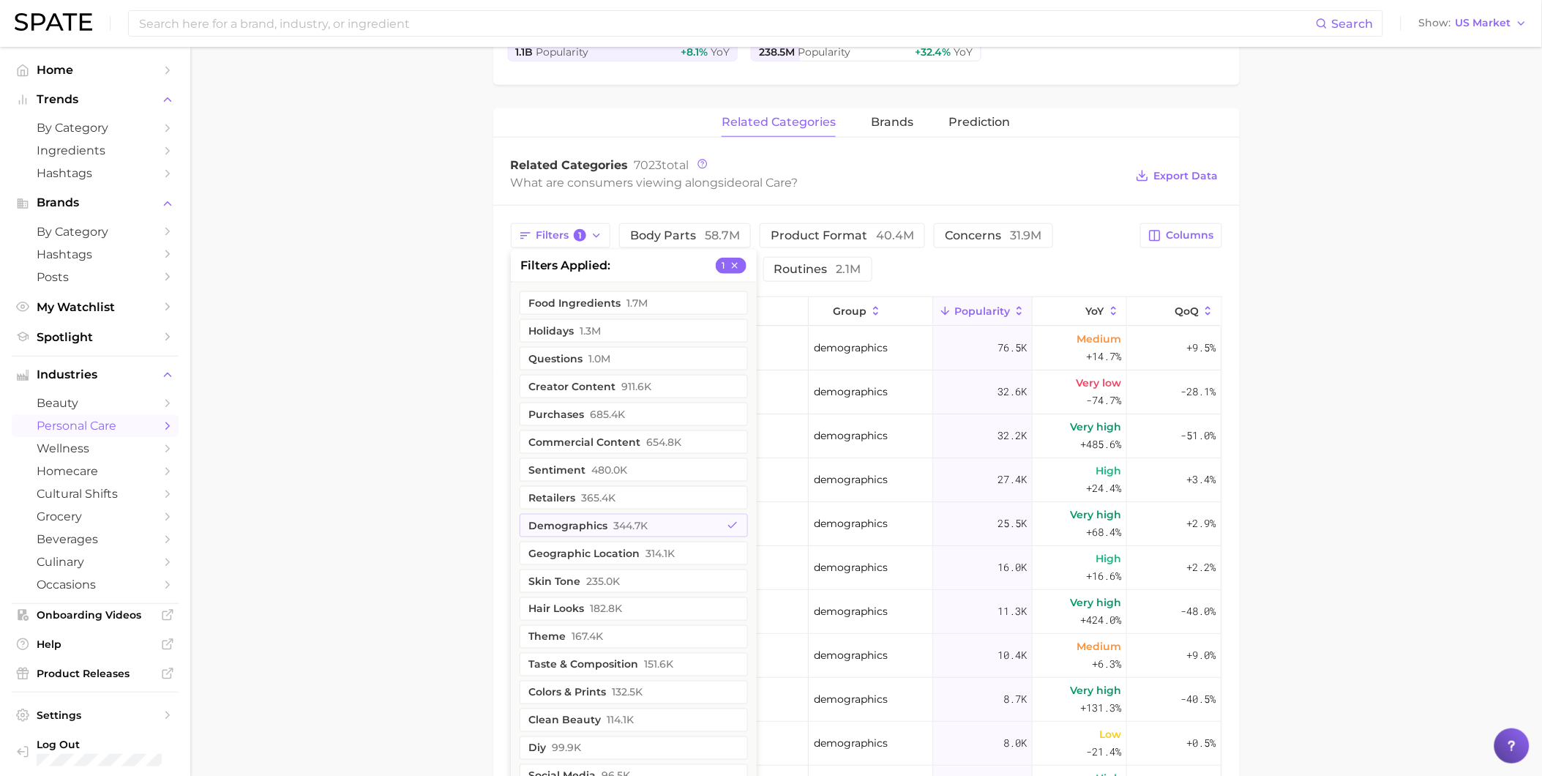
click at [400, 471] on main "1. oral care 2. Subcategory Overview Google TikTok Instagram oral care Populari…" at bounding box center [866, 402] width 1352 height 1523
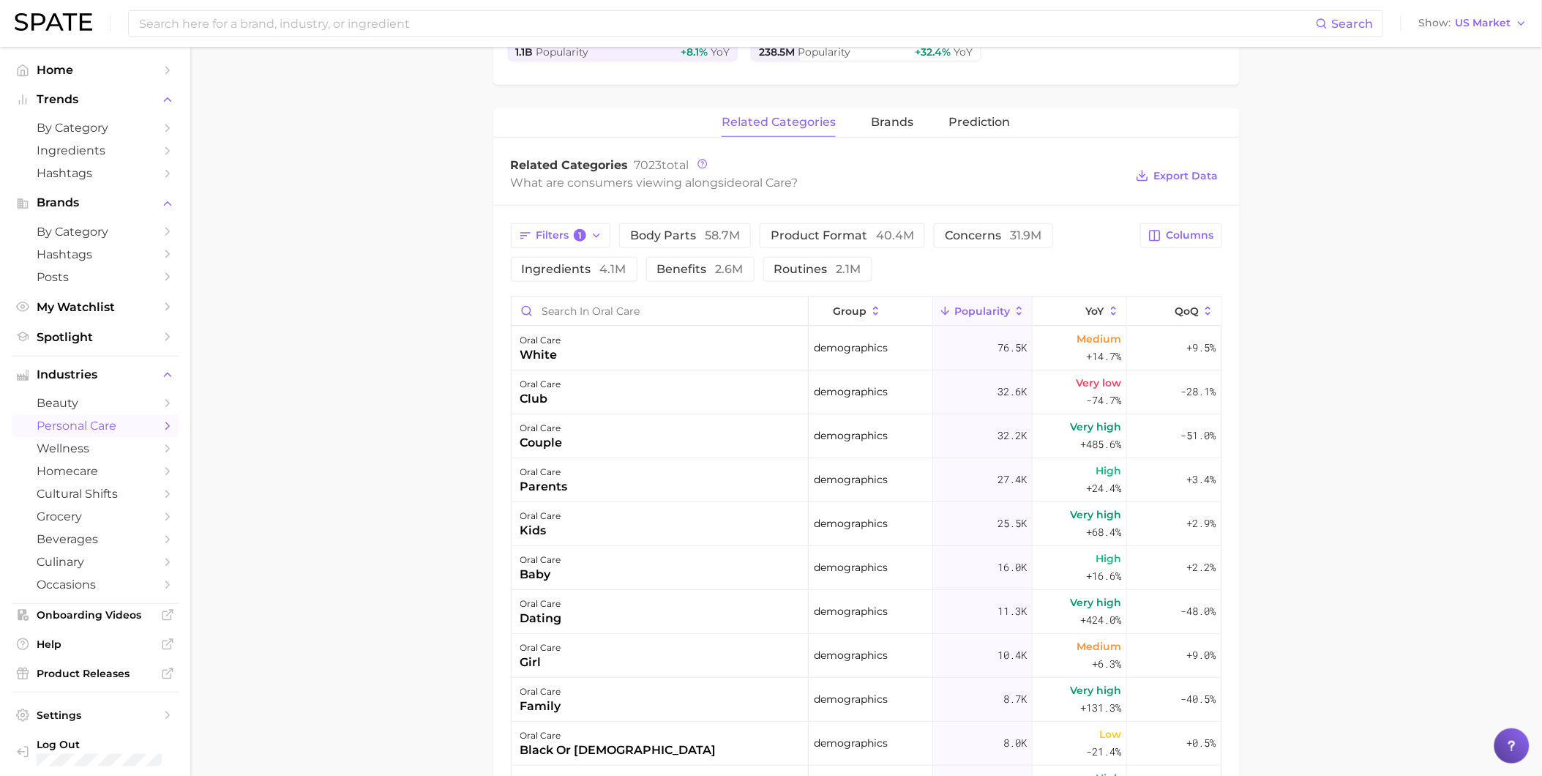
click at [298, 580] on main "1. oral care 2. Subcategory Overview Google TikTok Instagram oral care Populari…" at bounding box center [866, 402] width 1352 height 1523
click at [600, 236] on icon "button" at bounding box center [597, 236] width 12 height 12
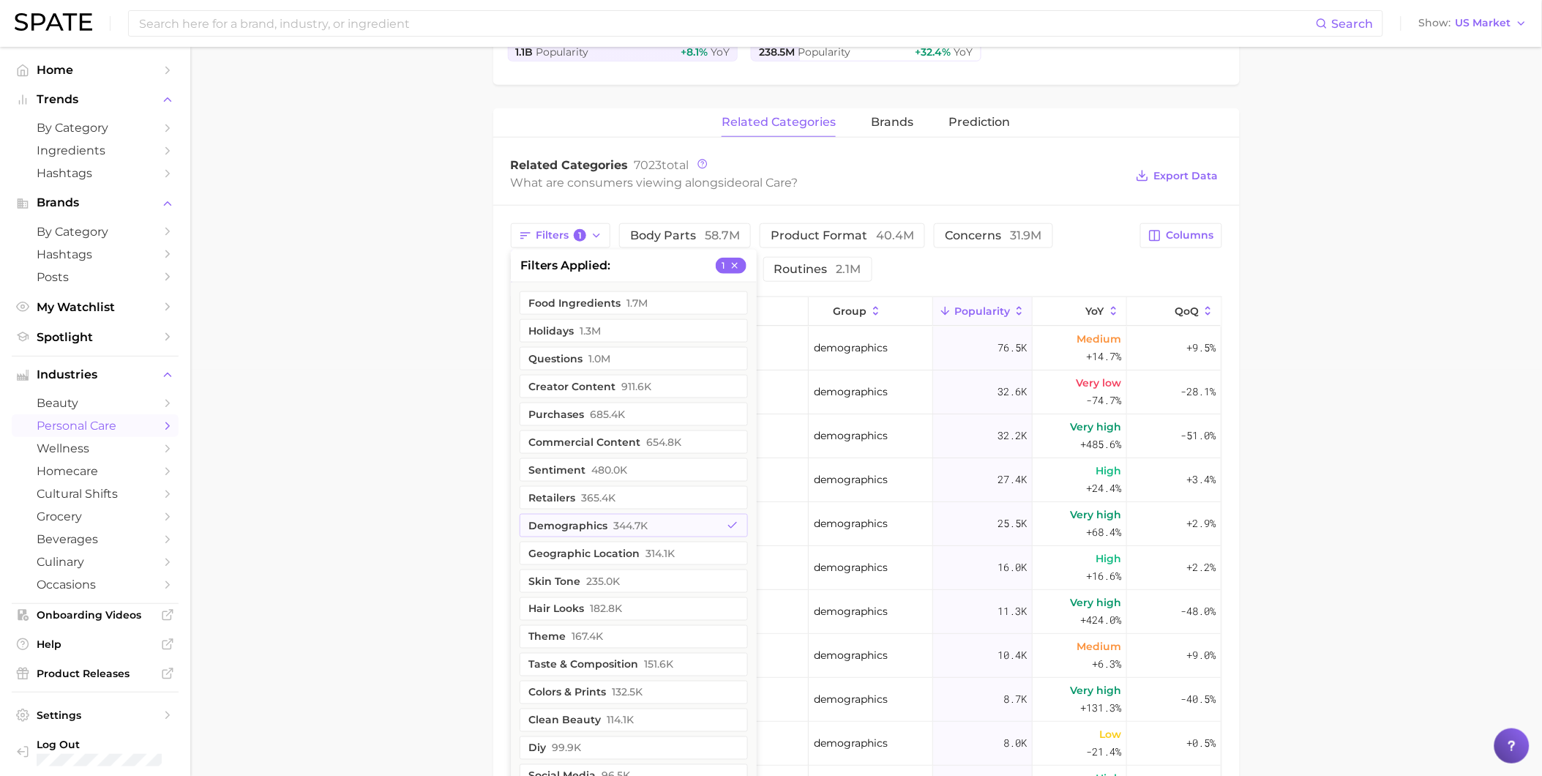
click at [451, 471] on main "1. oral care 2. Subcategory Overview Google TikTok Instagram oral care Populari…" at bounding box center [866, 402] width 1352 height 1523
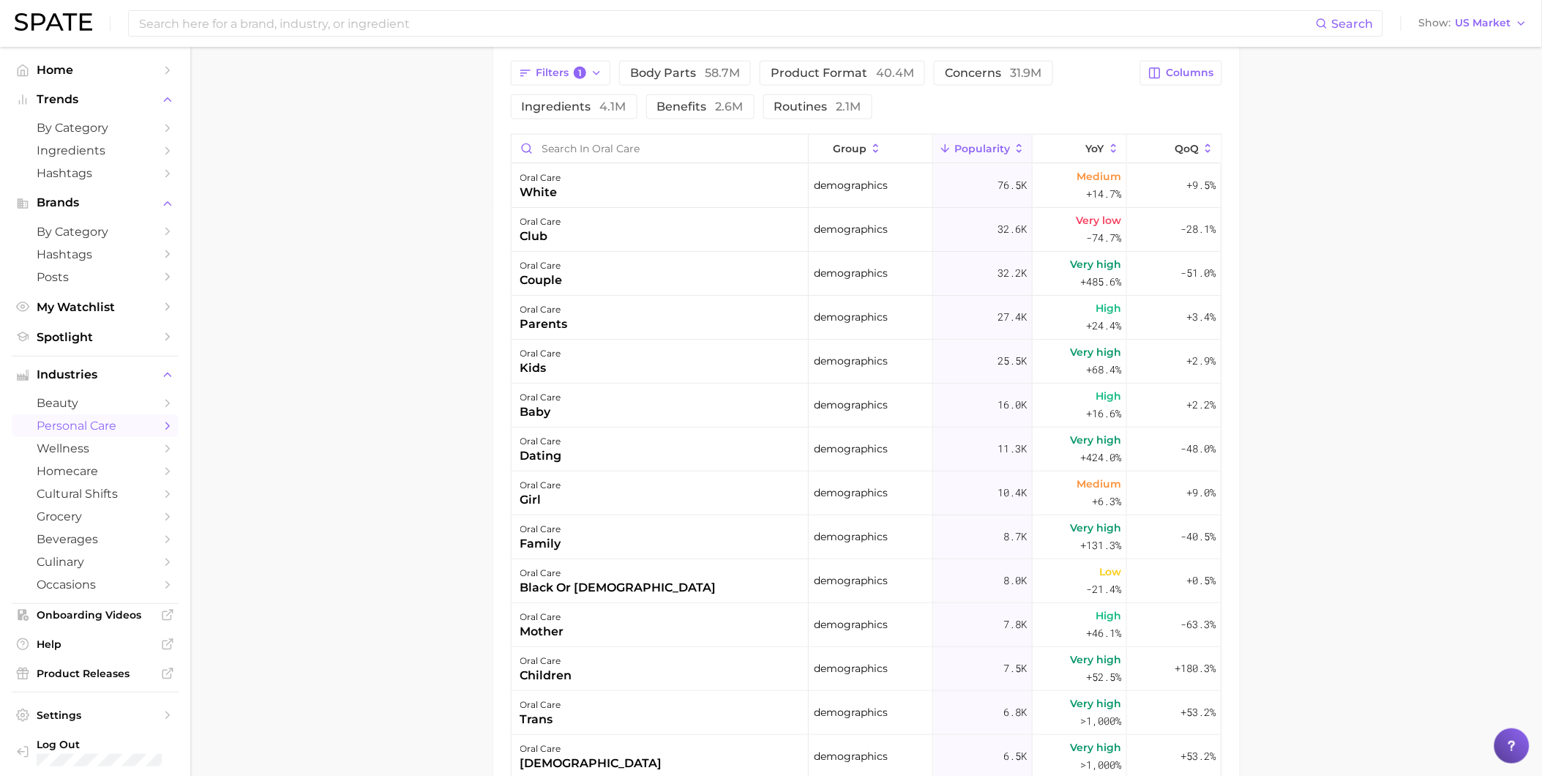
scroll to position [488, 0]
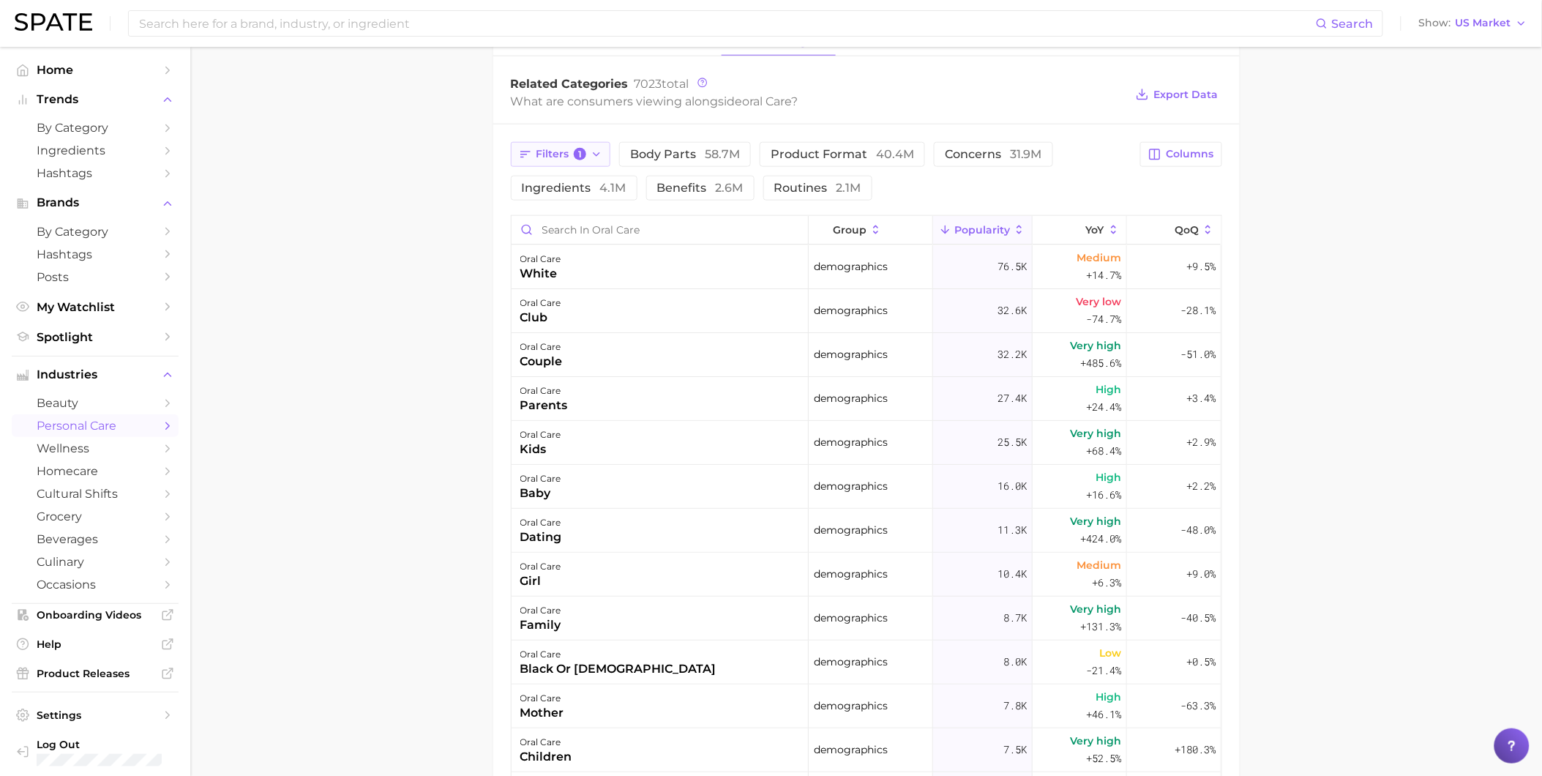
click at [572, 148] on span "Filters 1" at bounding box center [562, 154] width 51 height 13
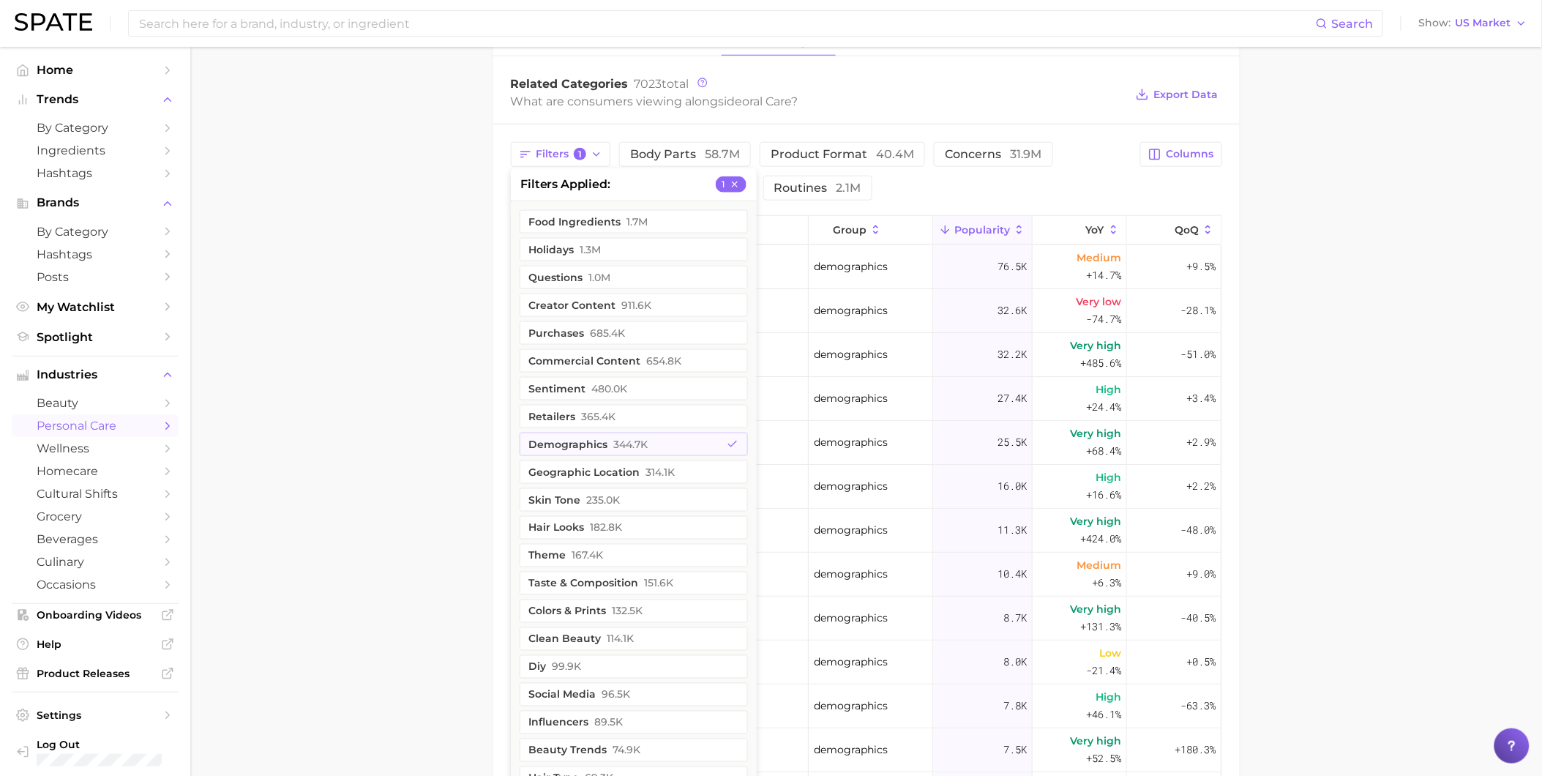
click at [417, 449] on main "1. oral care 2. Subcategory Overview Google TikTok Instagram oral care Populari…" at bounding box center [866, 320] width 1352 height 1523
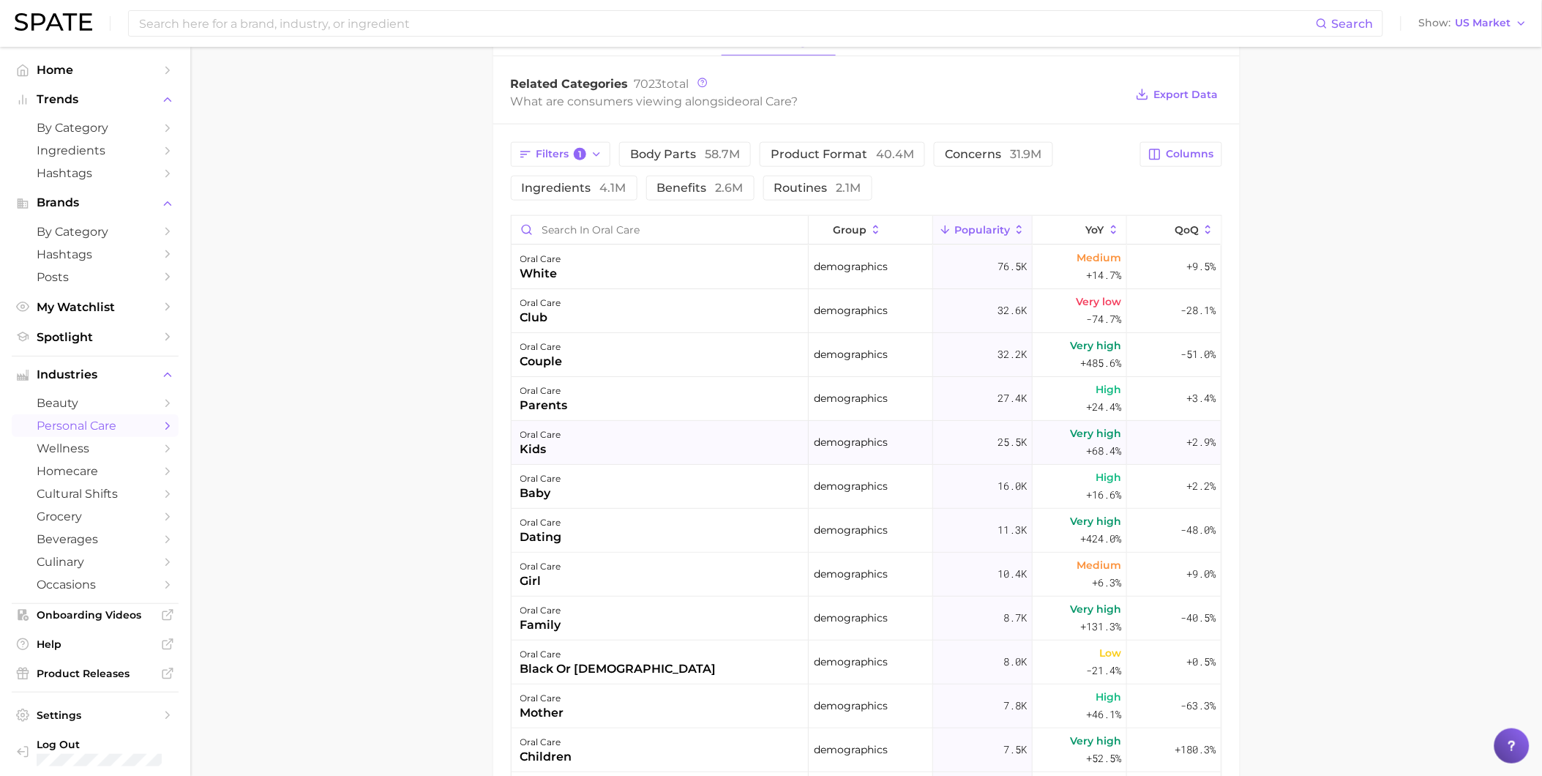
click at [579, 439] on div "oral care kids" at bounding box center [660, 443] width 297 height 44
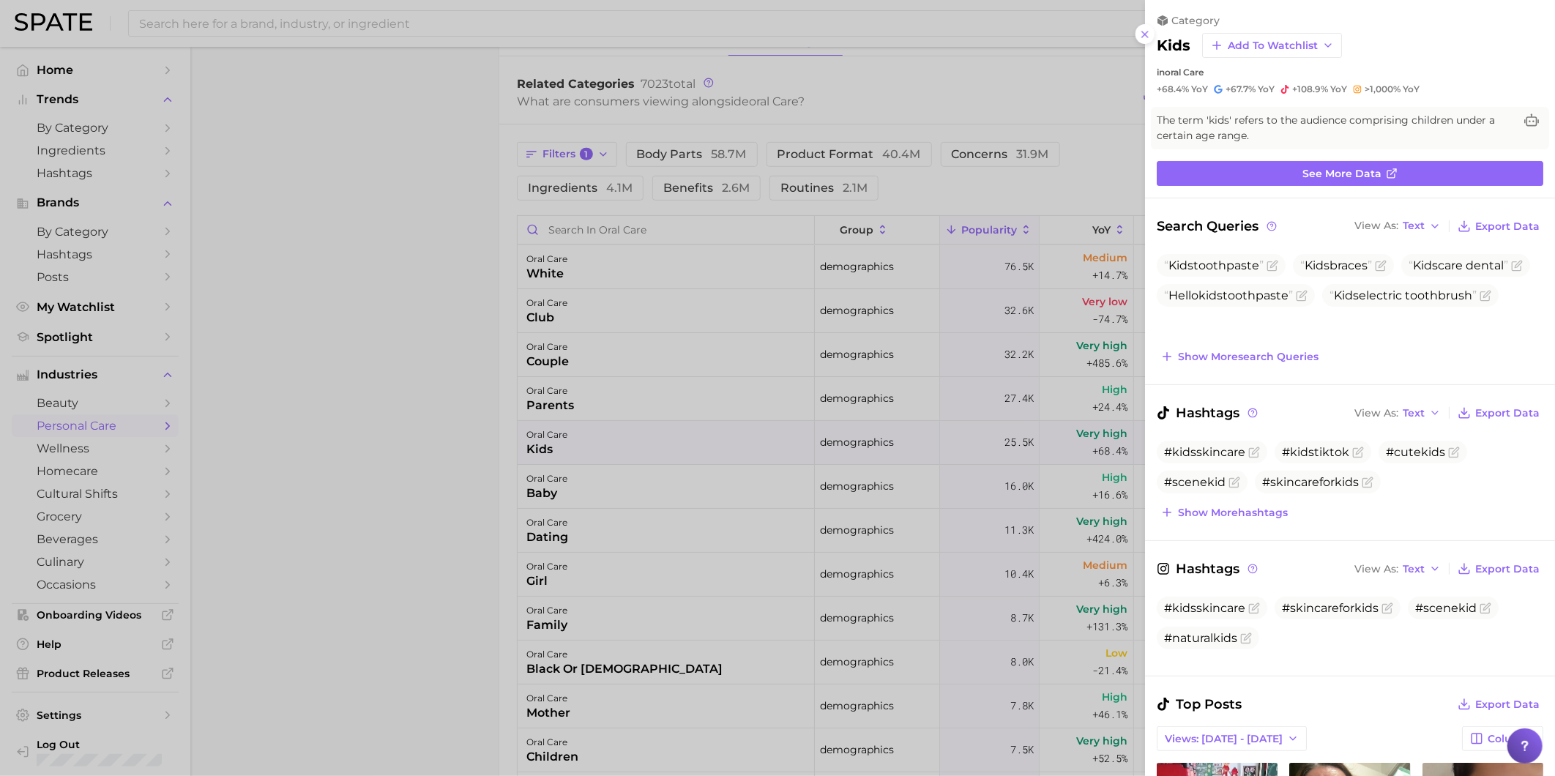
scroll to position [0, 0]
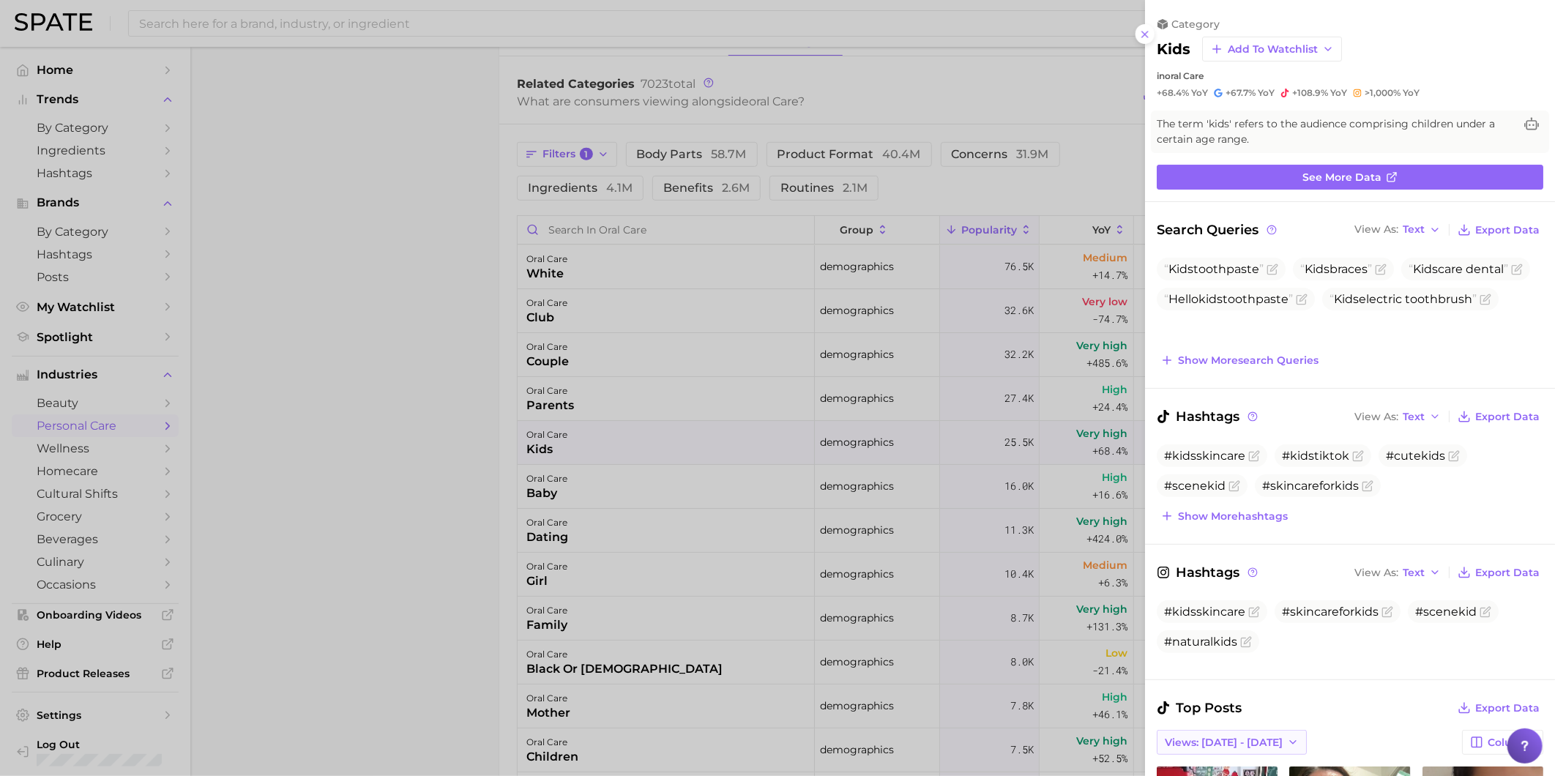
click at [1247, 738] on span "Views: [DATE] - [DATE]" at bounding box center [1224, 742] width 118 height 12
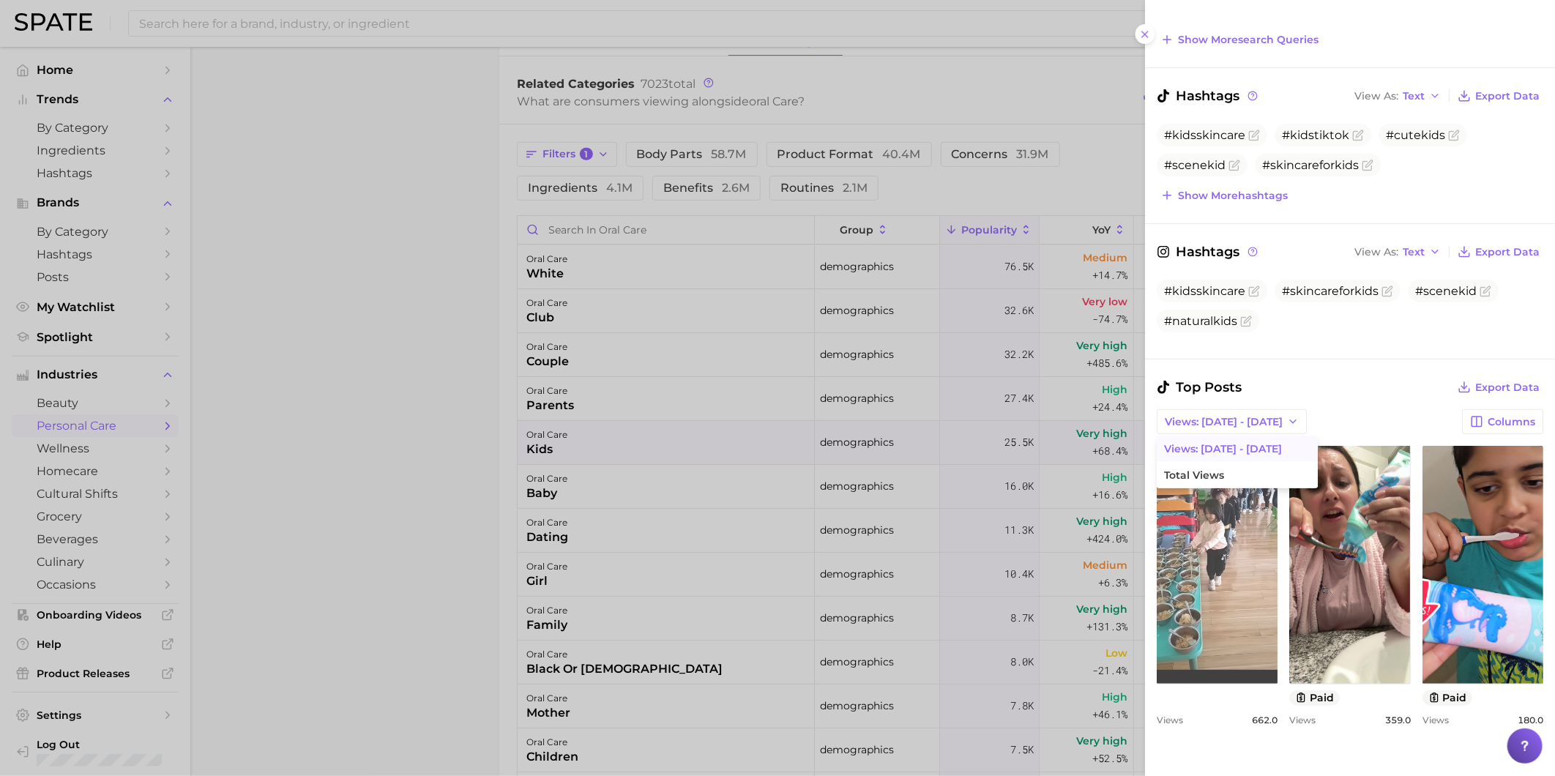
scroll to position [332, 0]
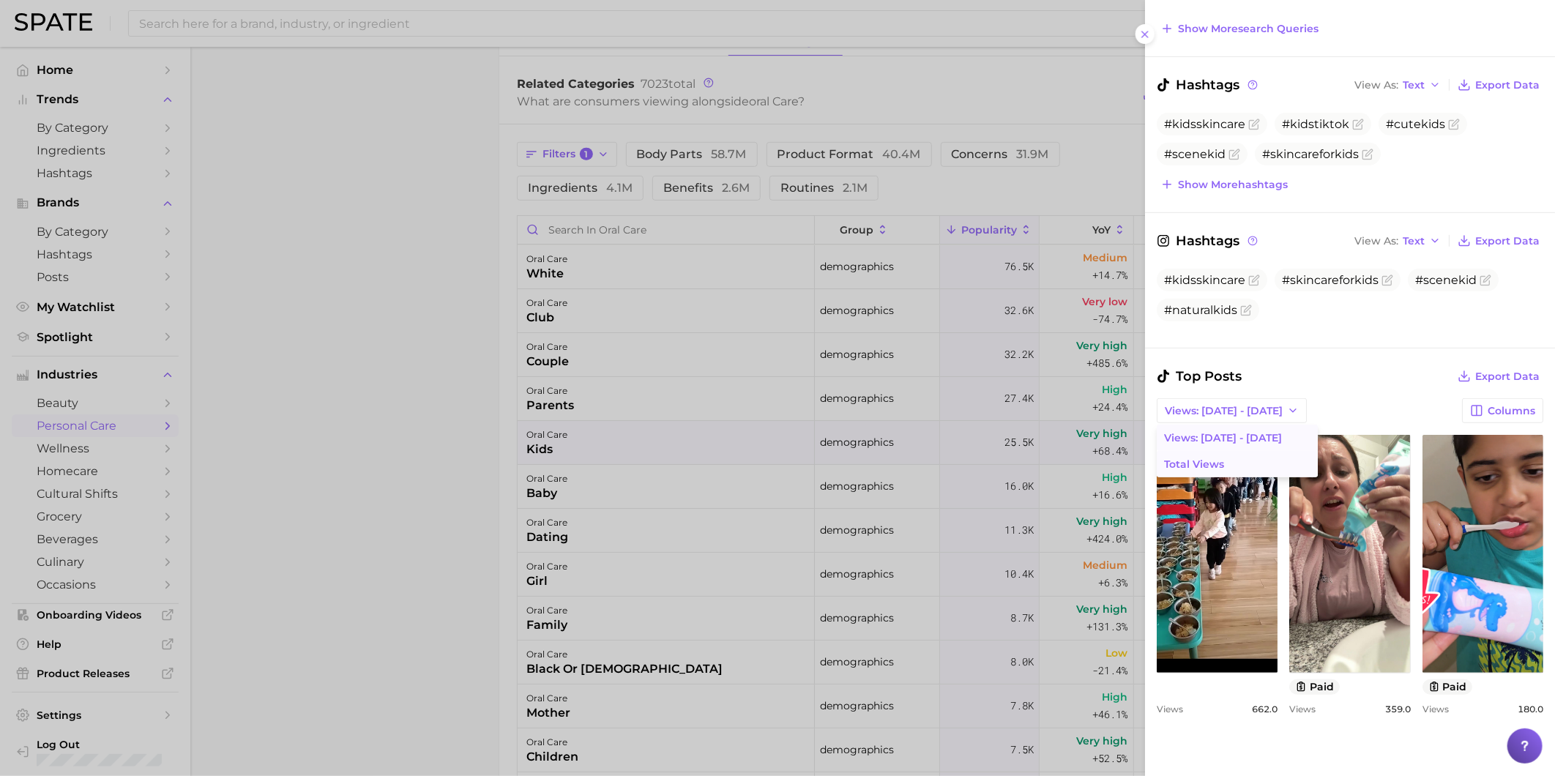
click at [1224, 463] on button "Total Views" at bounding box center [1237, 464] width 161 height 26
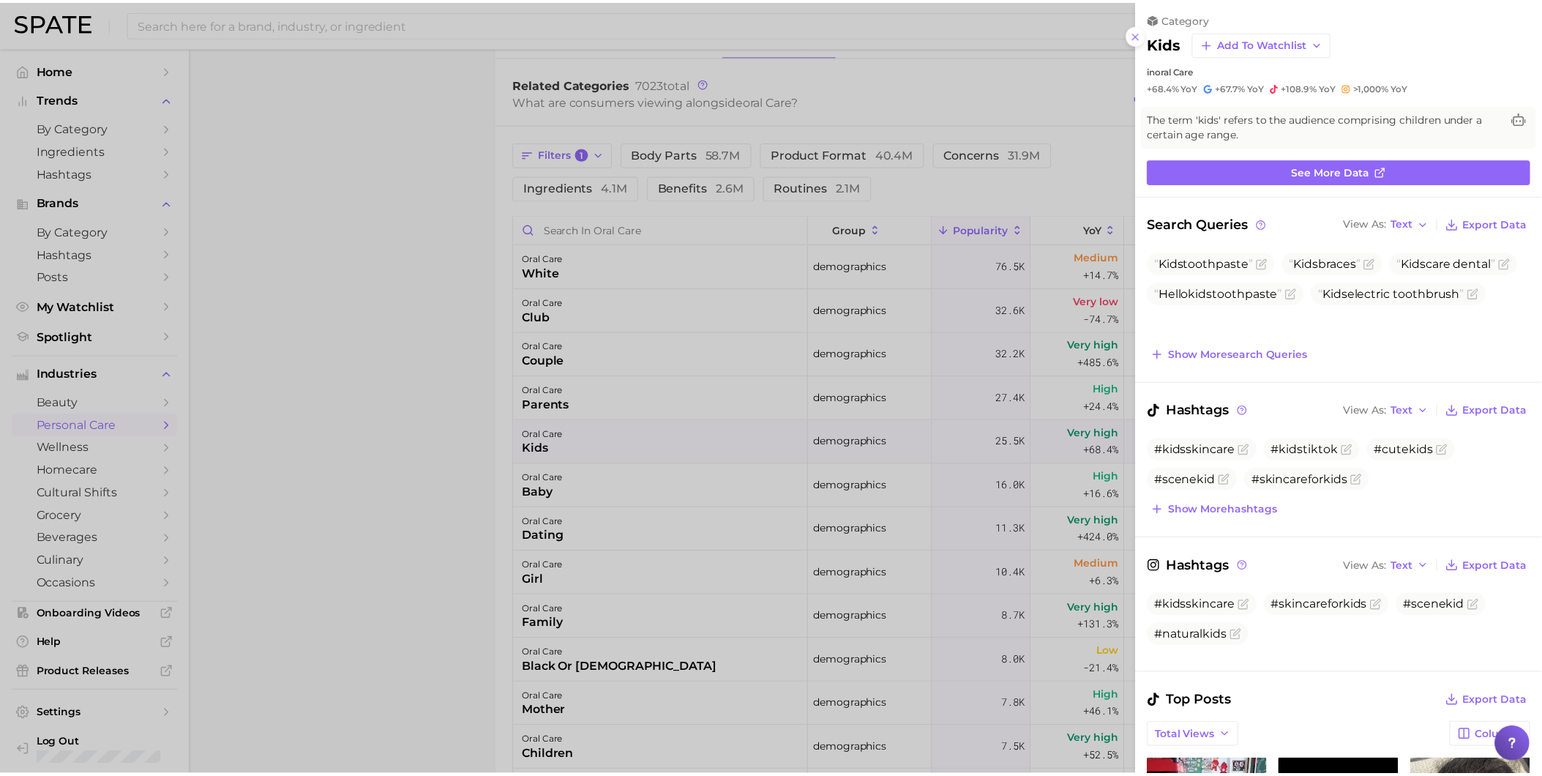
scroll to position [0, 0]
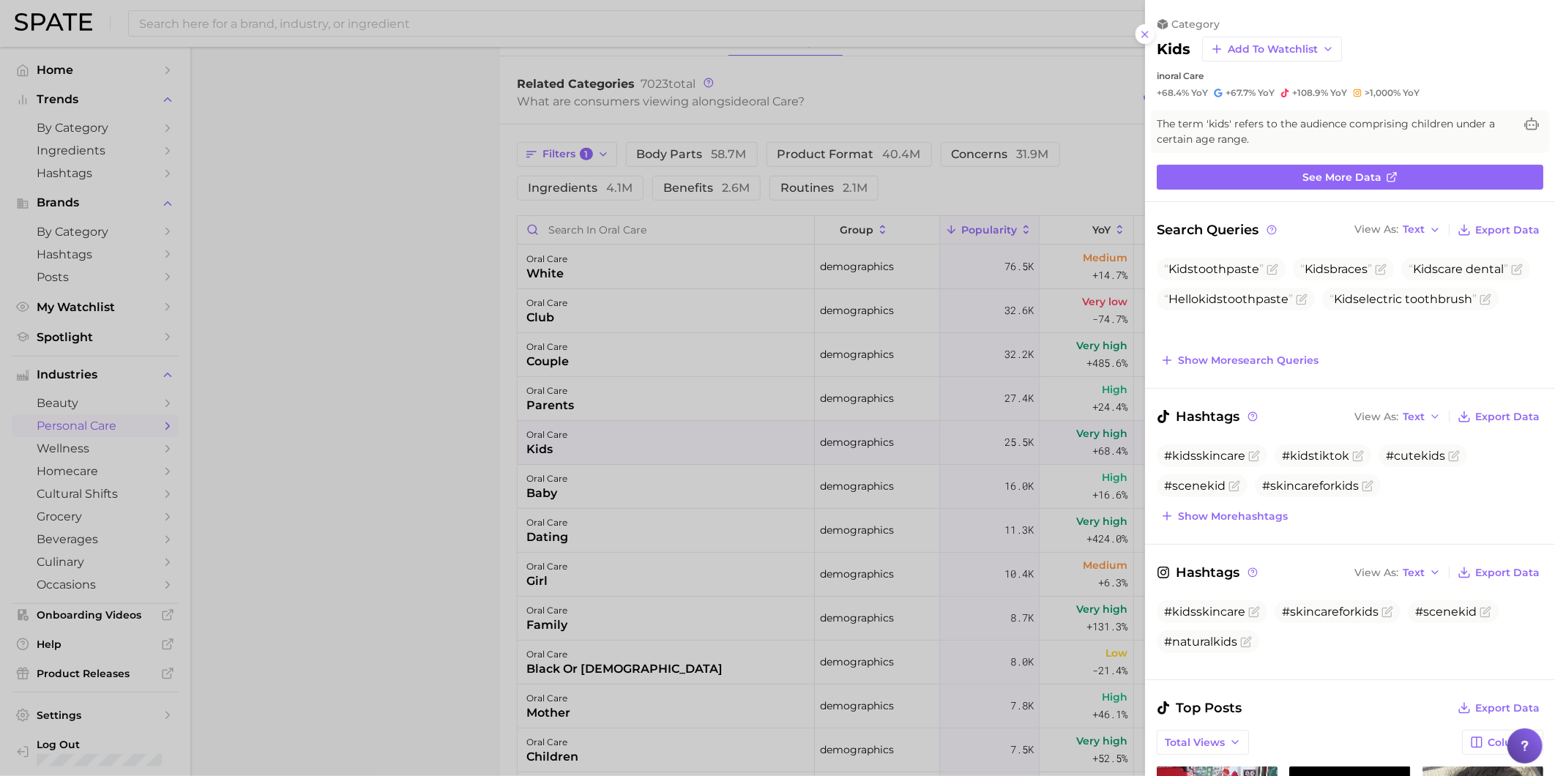
click at [376, 307] on div at bounding box center [777, 388] width 1555 height 776
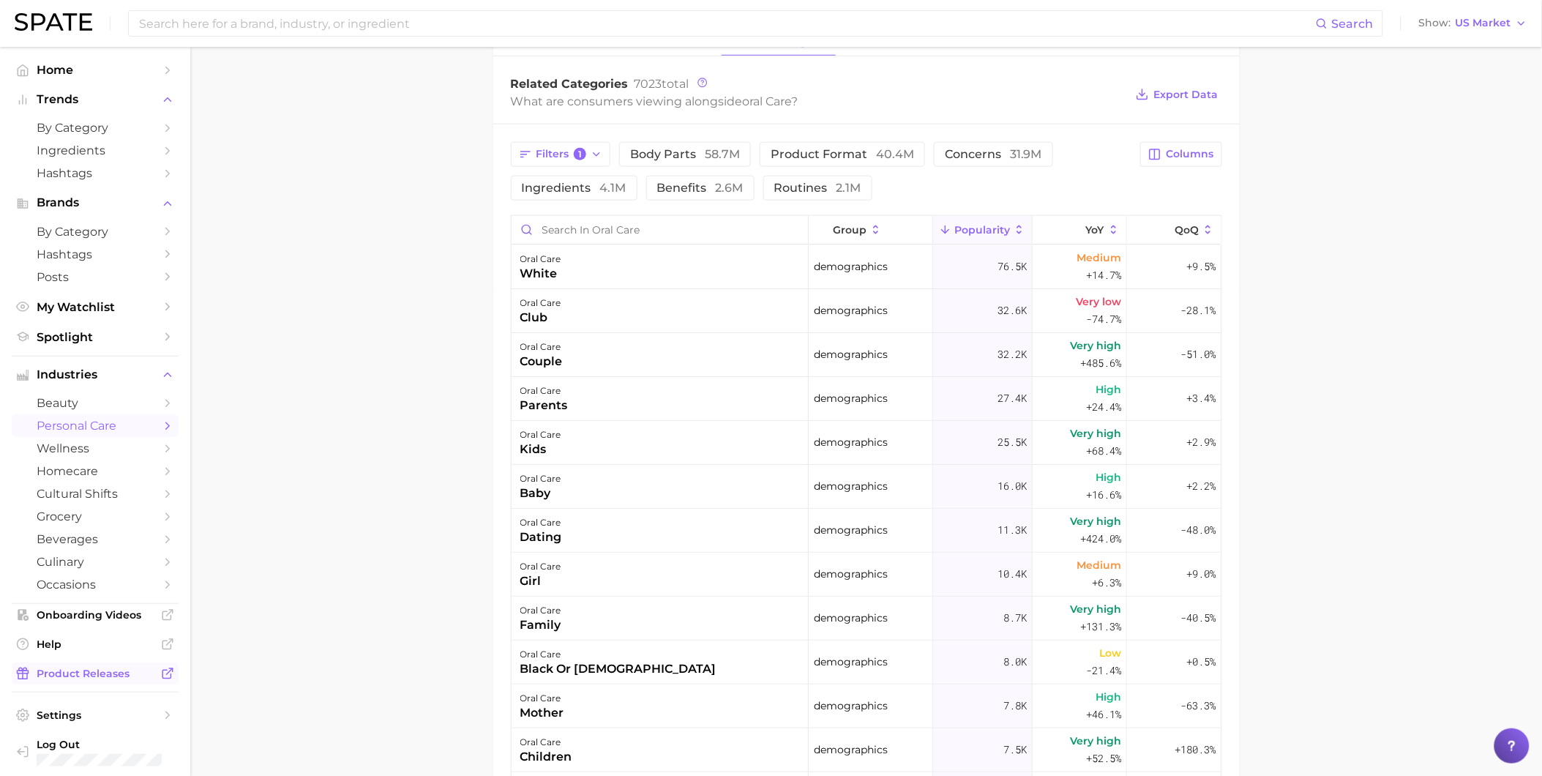
scroll to position [18, 0]
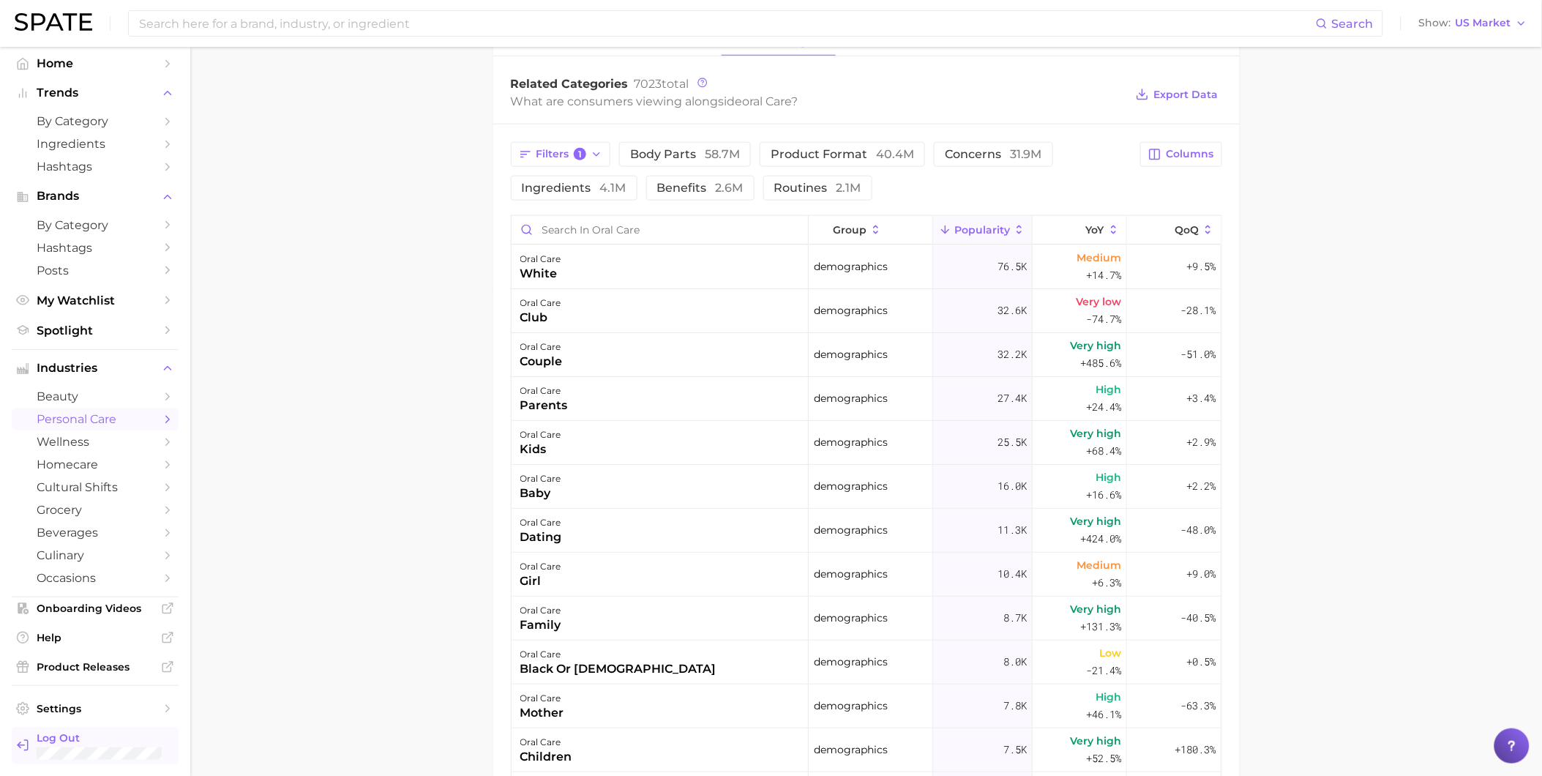
click at [99, 743] on span "Log Out" at bounding box center [102, 737] width 130 height 13
